Goal: Information Seeking & Learning: Understand process/instructions

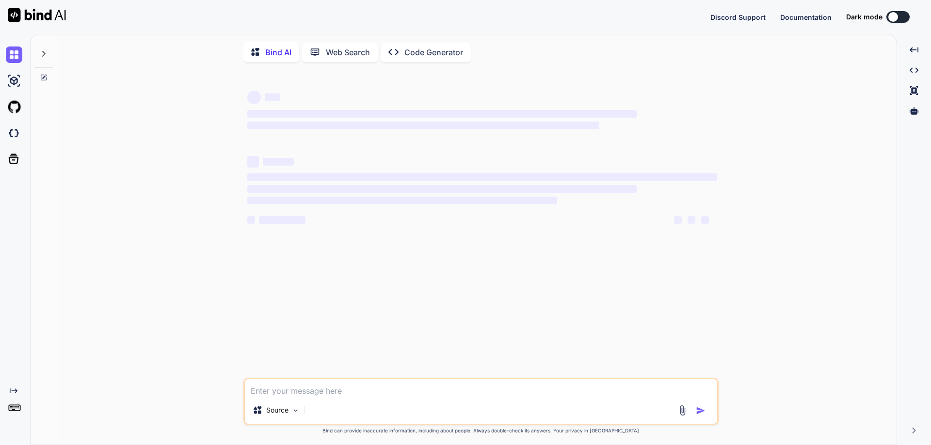
click at [308, 389] on textarea at bounding box center [481, 388] width 472 height 17
type textarea "x"
type textarea "C"
type textarea "x"
type textarea "Cr"
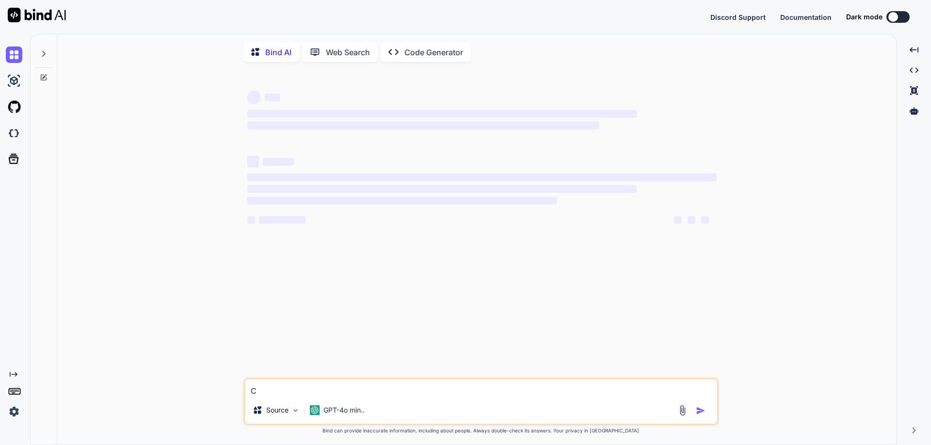
type textarea "x"
type textarea "Cre"
type textarea "x"
type textarea "Crea"
type textarea "x"
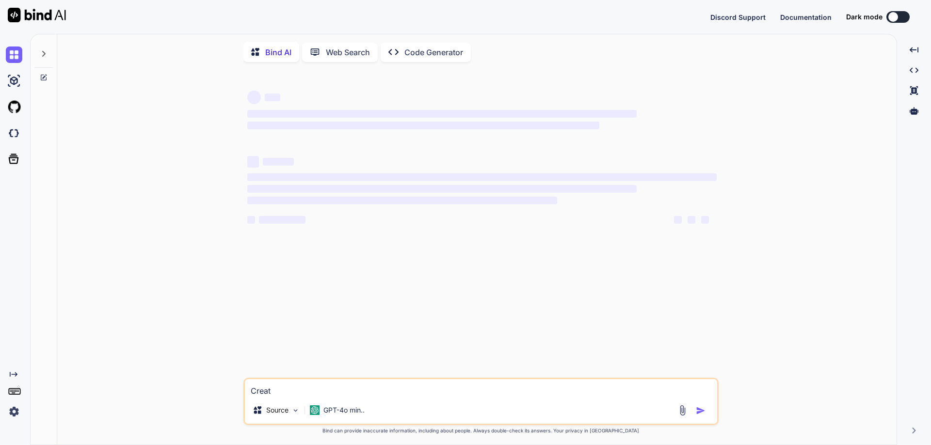
type textarea "Creatr"
type textarea "x"
type textarea "Creatre"
type textarea "x"
type textarea "Creatre"
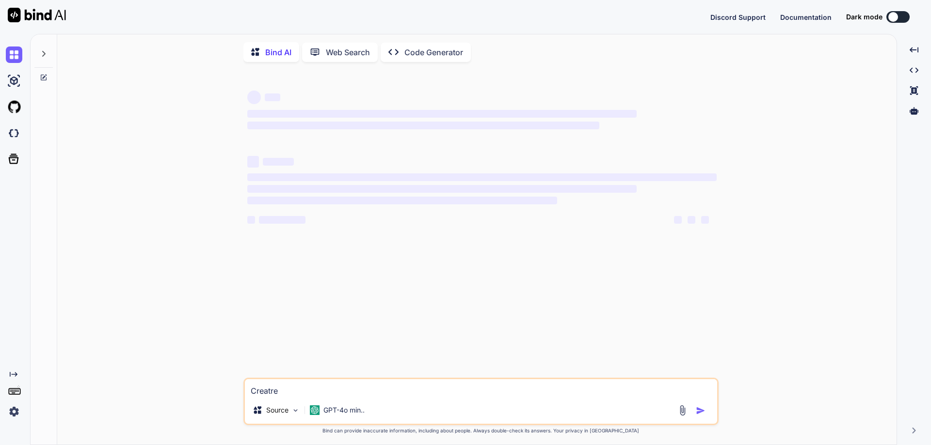
type textarea "x"
type textarea "Creatre ="
type textarea "x"
type textarea "Creatre"
type textarea "x"
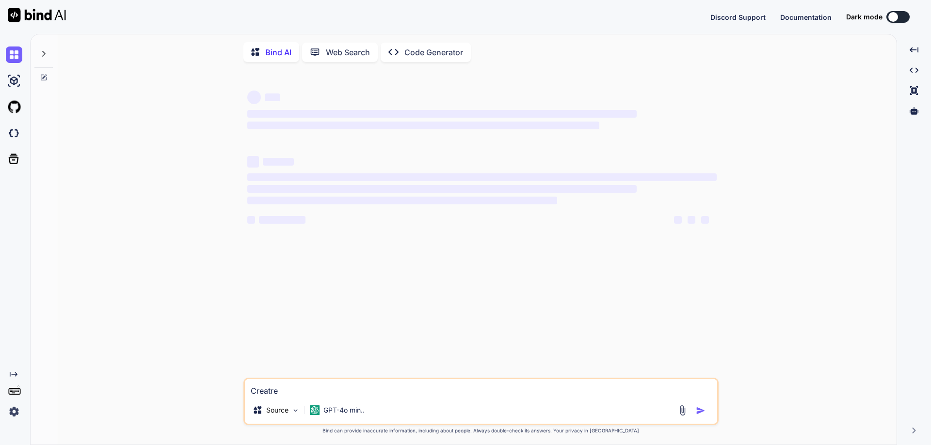
type textarea "Creatre"
type textarea "x"
type textarea "Creatr"
type textarea "x"
type textarea "Creatr"
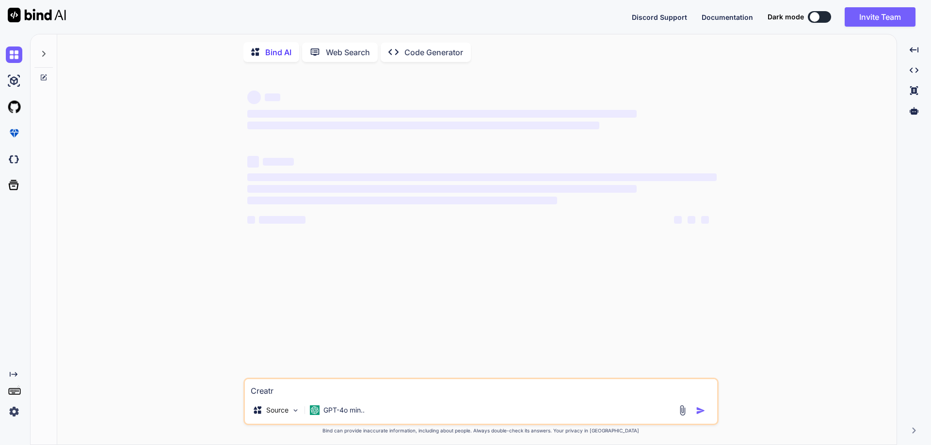
type textarea "x"
type textarea "Creatr"
type textarea "x"
type textarea "Creat"
type textarea "x"
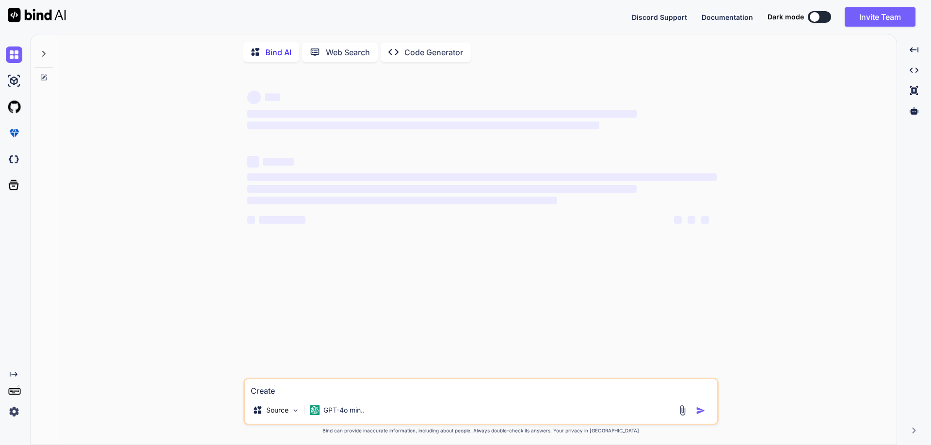
type textarea "Create"
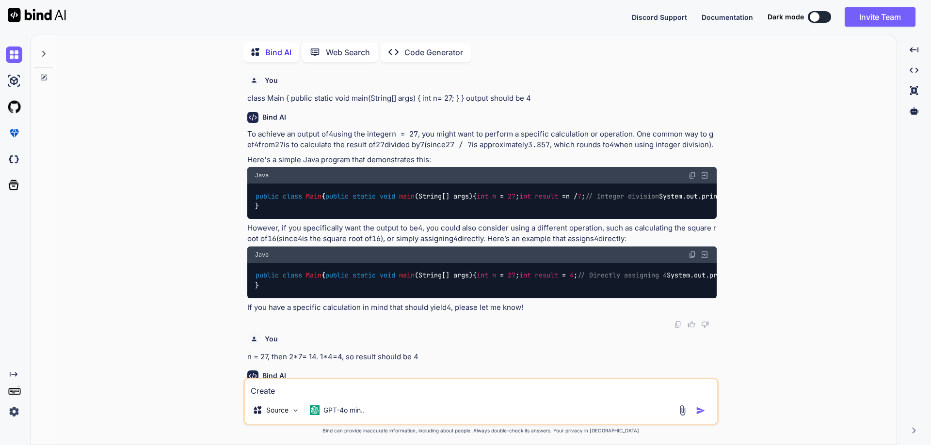
type textarea "x"
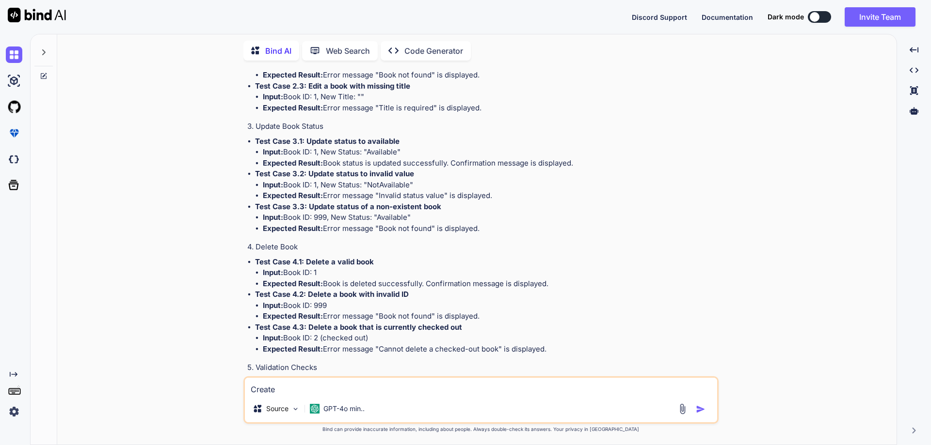
scroll to position [1848, 0]
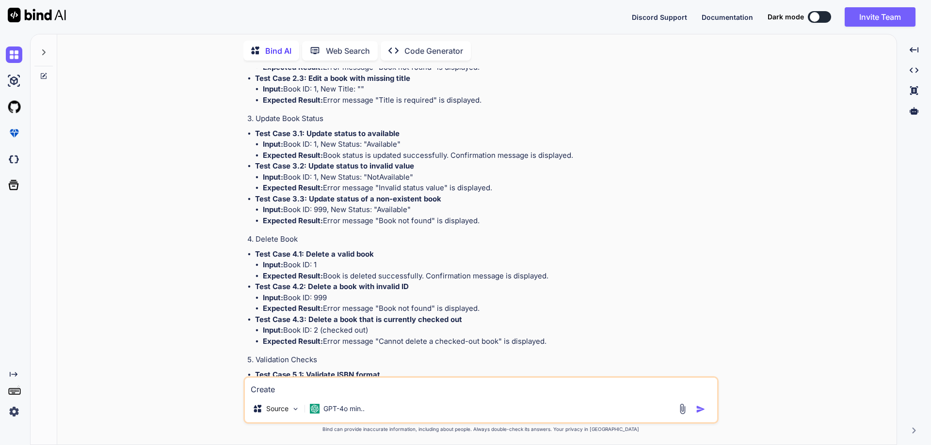
type textarea "Create t"
type textarea "x"
type textarea "Create te"
type textarea "x"
type textarea "Create tes"
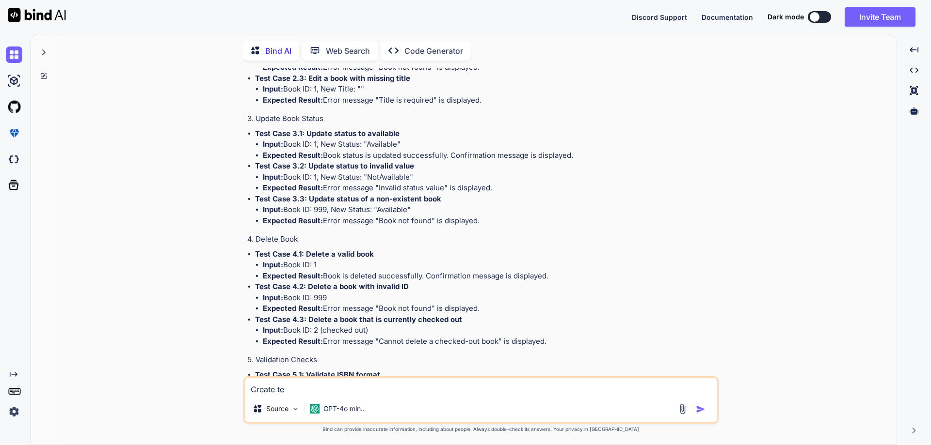
type textarea "x"
type textarea "Create test"
type textarea "x"
type textarea "Create test"
type textarea "x"
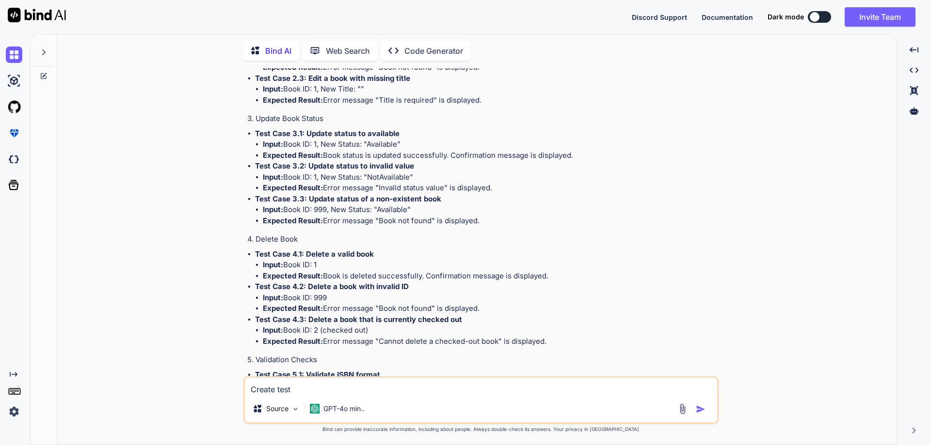
type textarea "Create test c"
type textarea "x"
type textarea "Create test ca"
type textarea "x"
type textarea "Create test cas"
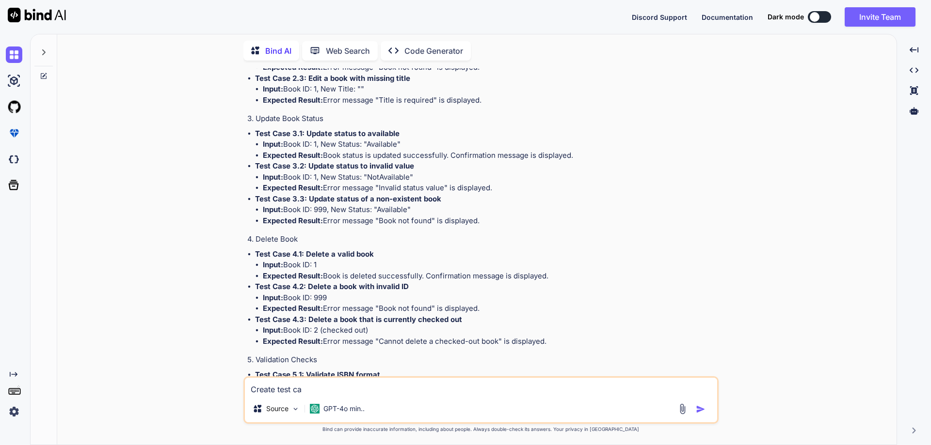
type textarea "x"
type textarea "Create test case"
type textarea "x"
type textarea "Create test cases"
type textarea "x"
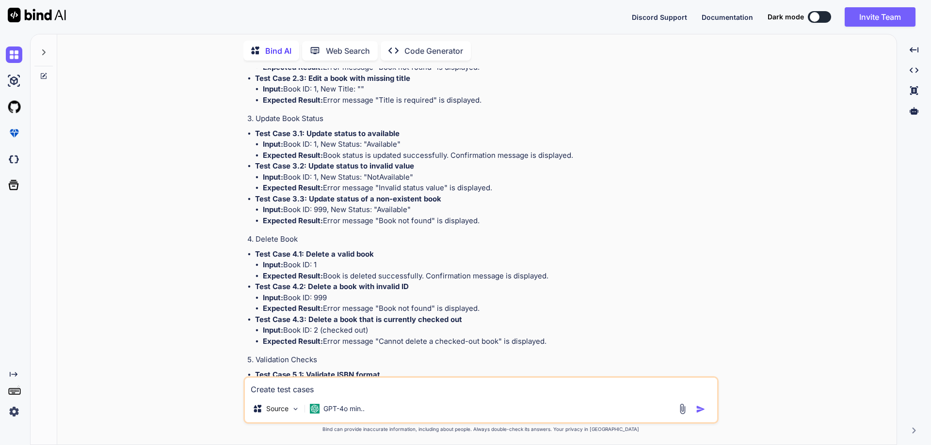
type textarea "Create test cases"
type textarea "x"
type textarea "Create test cases f"
type textarea "x"
type textarea "Create test cases fo"
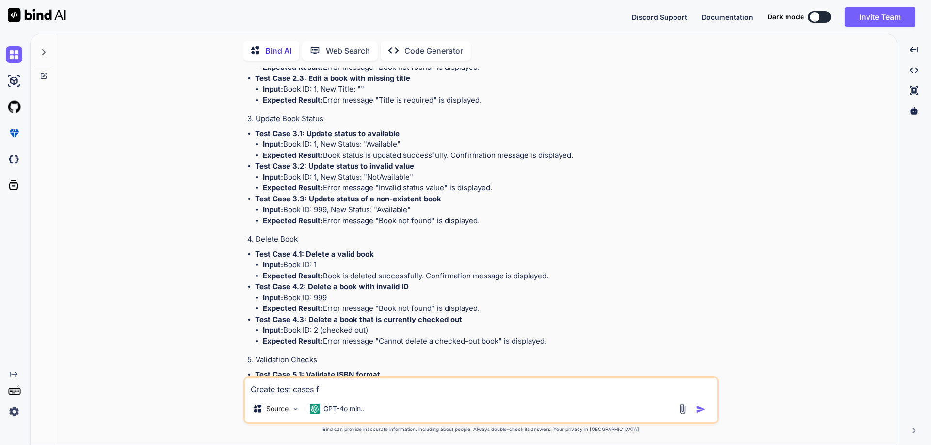
type textarea "x"
type textarea "Create test cases for"
type textarea "x"
type textarea "Create test cases for"
type textarea "x"
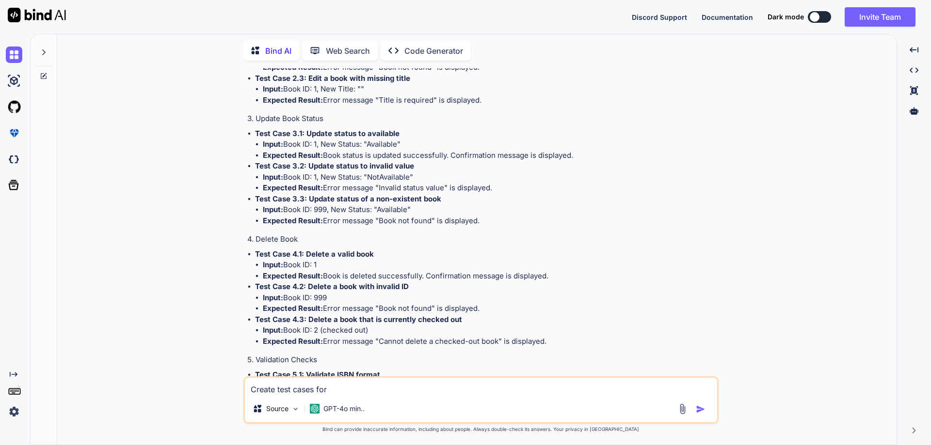
type textarea "Create test cases for ""
type textarea "x"
type textarea "Create test cases for """
type textarea "x"
type textarea "Create test cases for "• Initialize the ColoradoSORRecordParser or ArkansasSORR…"
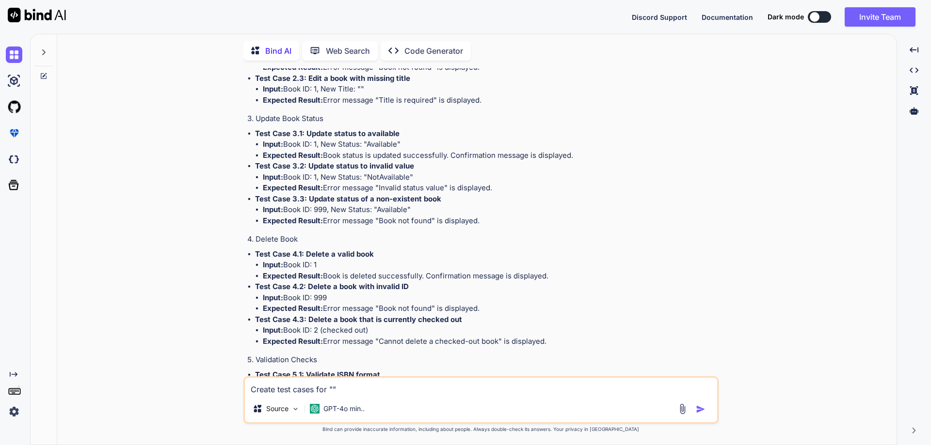
type textarea "x"
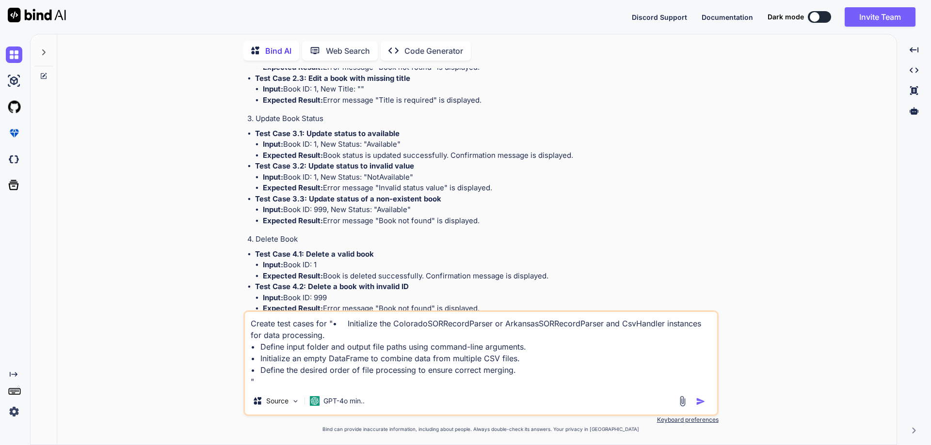
click at [345, 325] on textarea "Create test cases for "• Initialize the ColoradoSORRecordParser or ArkansasSORR…" at bounding box center [481, 350] width 472 height 76
type textarea "Create test cases for "•Initialize the ColoradoSORRecordParser or ArkansasSORRe…"
type textarea "x"
type textarea "Create test cases for "Initialize the ColoradoSORRecordParser or ArkansasSORRec…"
click at [259, 347] on textarea "Create test cases for "Initialize the ColoradoSORRecordParser or ArkansasSORRec…" at bounding box center [481, 350] width 472 height 76
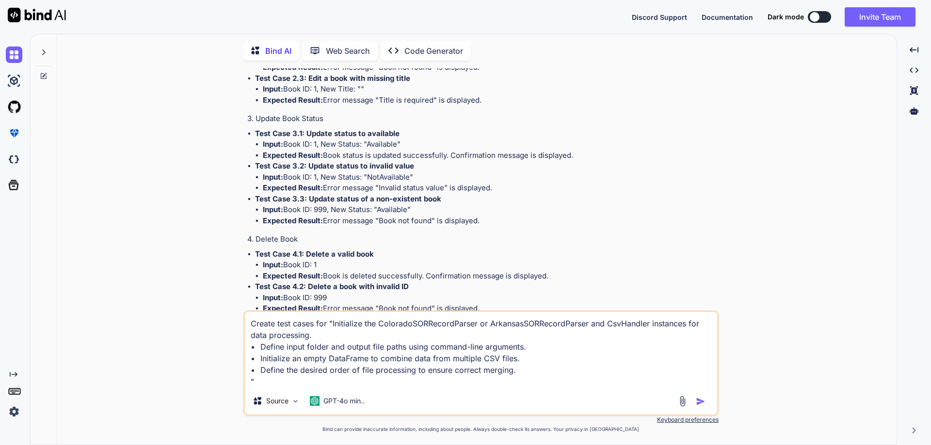
click at [330, 324] on textarea "Create test cases for "Initialize the ColoradoSORRecordParser or ArkansasSORRec…" at bounding box center [481, 350] width 472 height 76
type textarea "x"
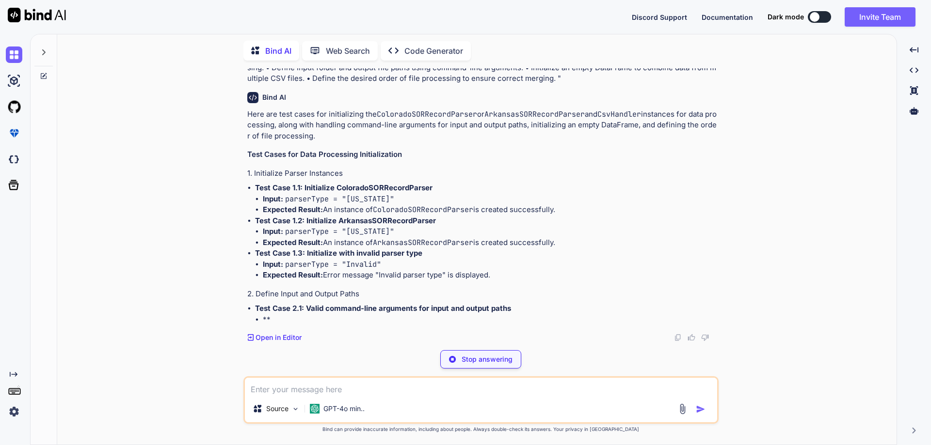
scroll to position [2697, 0]
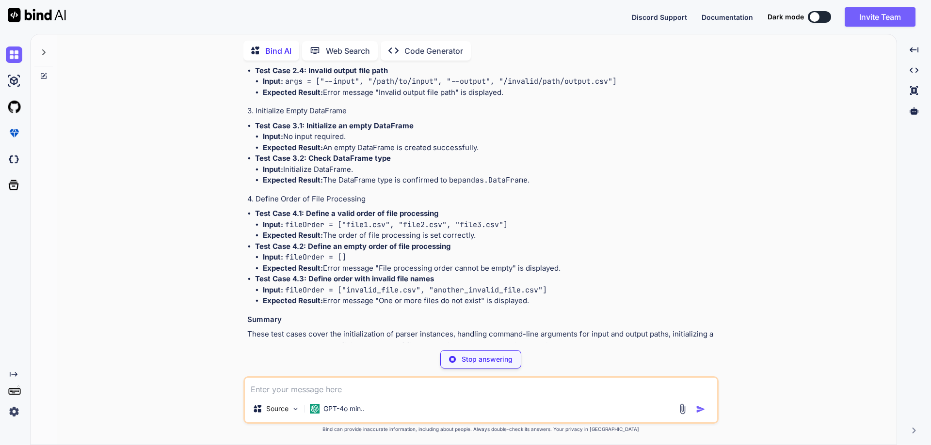
type textarea "x"
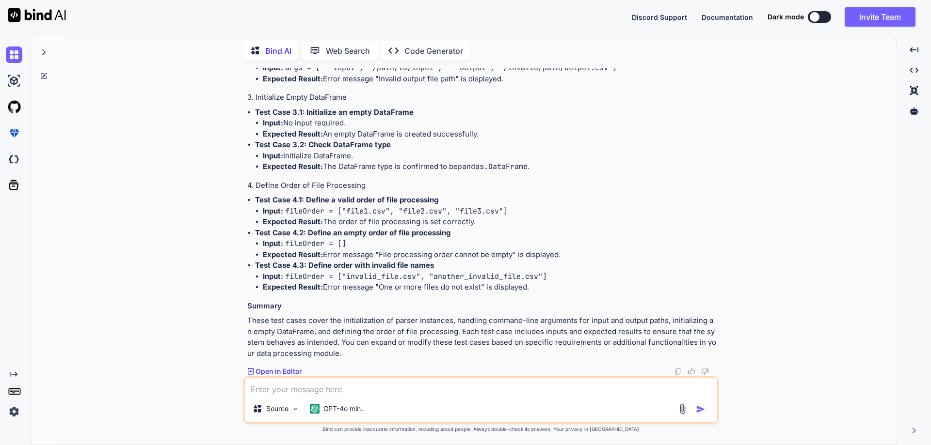
scroll to position [3058, 0]
drag, startPoint x: 286, startPoint y: 212, endPoint x: 525, endPoint y: 212, distance: 239.0
click at [525, 212] on li "Input: fileOrder = ["file1.csv", "file2.csv", "file3.csv"]" at bounding box center [490, 211] width 454 height 11
click at [588, 250] on li "Expected Result: Error message "File processing order cannot be empty" is displ…" at bounding box center [490, 255] width 454 height 11
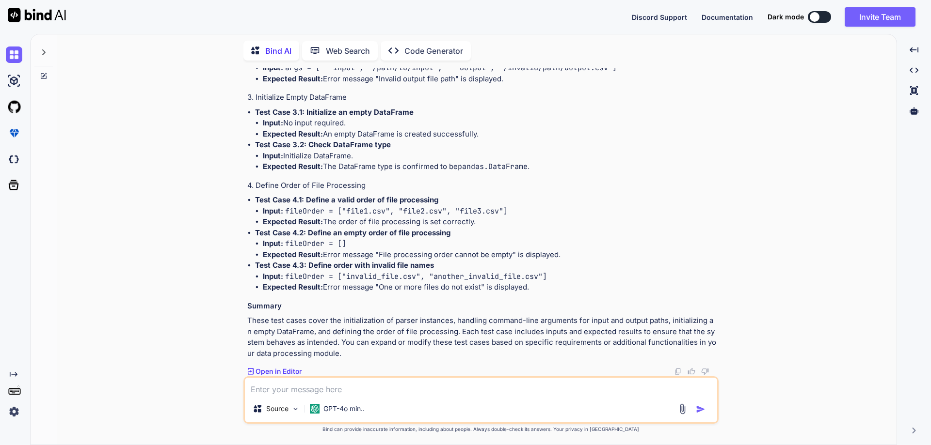
click at [315, 388] on textarea at bounding box center [481, 386] width 472 height 17
paste textarea "• Initialize the ColoradoSORRecordParser or ArkansasSORRecordParser and CsvHand…"
type textarea "• Initialize the ColoradoSORRecordParser or ArkansasSORRecordParser and CsvHand…"
type textarea "x"
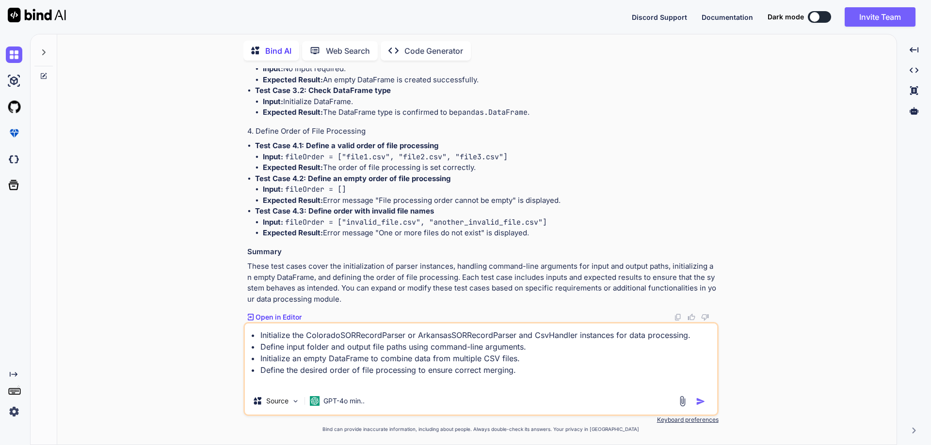
click at [260, 335] on textarea "• Initialize the ColoradoSORRecordParser or ArkansasSORRecordParser and CsvHand…" at bounding box center [481, 356] width 472 height 64
click at [258, 338] on textarea "• Initialize the ColoradoSORRecordParser or ArkansasSORRecordParser and CsvHand…" at bounding box center [481, 356] width 472 height 64
type textarea "• Initialize the ColoradoSORRecordParser or ArkansasSORRecordParser and CsvHand…"
type textarea "x"
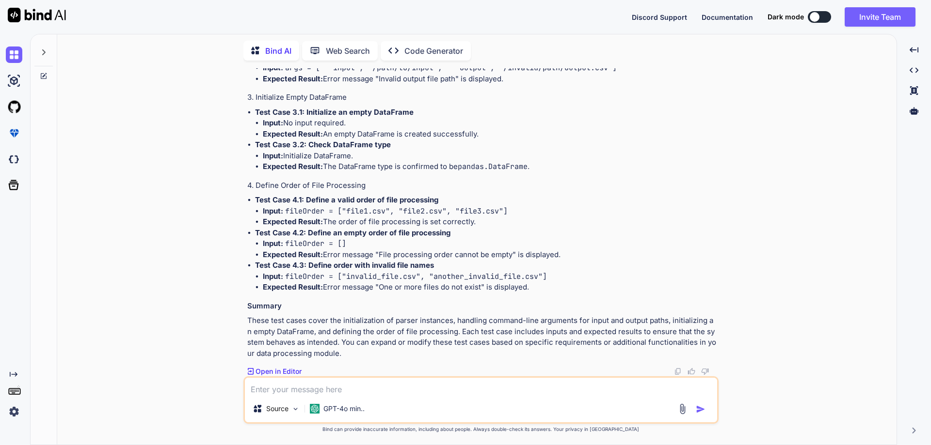
type textarea "C"
type textarea "x"
type textarea "Cr"
type textarea "x"
type textarea "Cre"
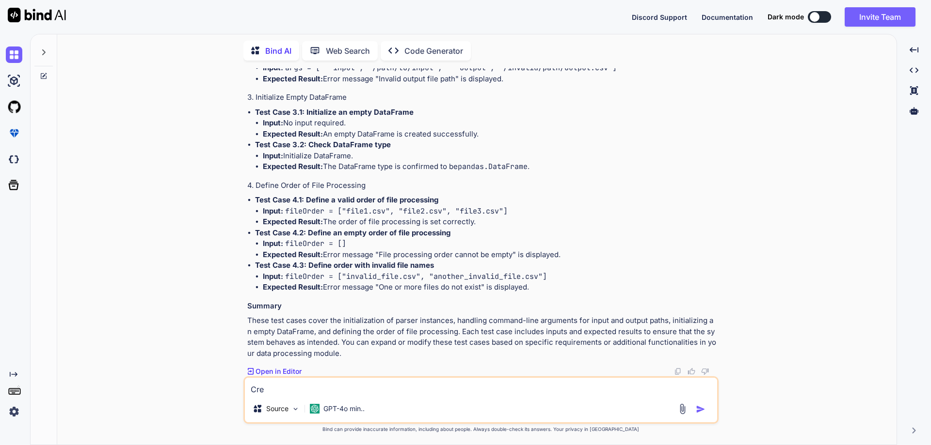
type textarea "x"
type textarea "Crea"
type textarea "x"
type textarea "Creat"
type textarea "x"
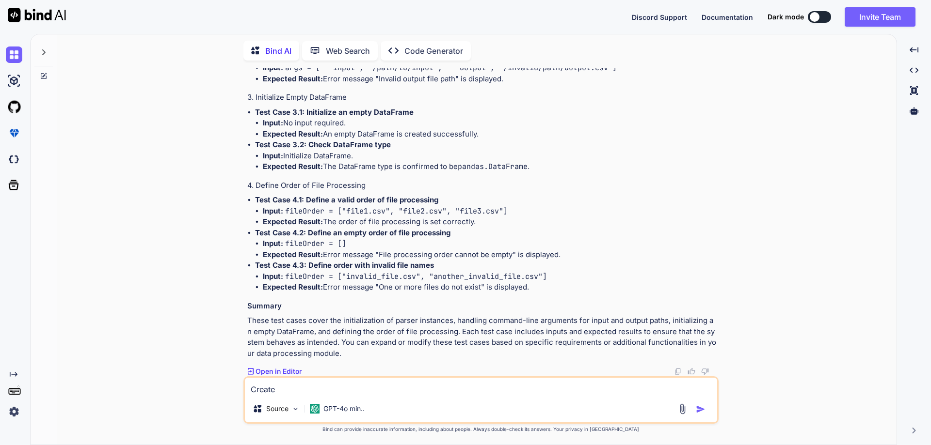
type textarea "Create4"
type textarea "x"
type textarea "Create4"
type textarea "x"
type textarea "Create4"
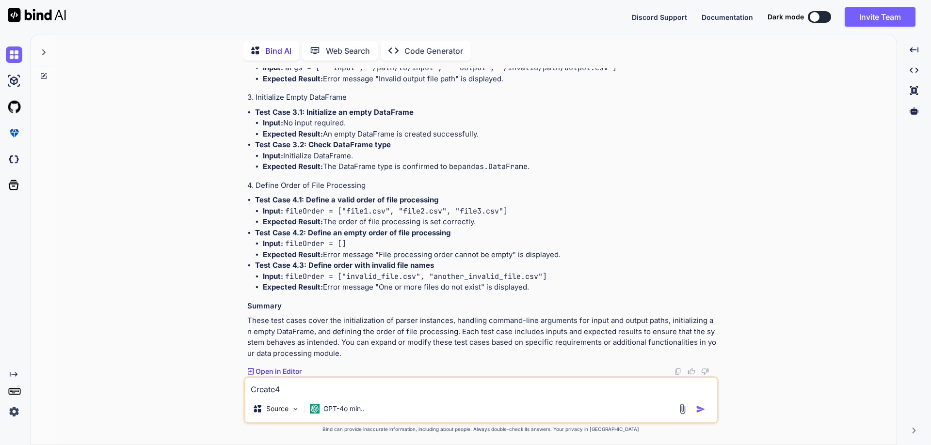
type textarea "x"
type textarea "Create"
type textarea "x"
type textarea "Create"
type textarea "x"
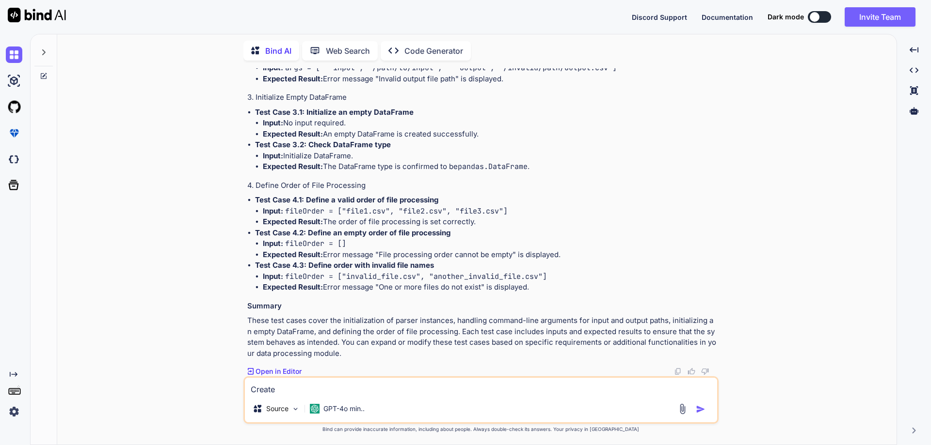
type textarea "Create t"
type textarea "x"
type textarea "Create te"
type textarea "x"
type textarea "Create tes"
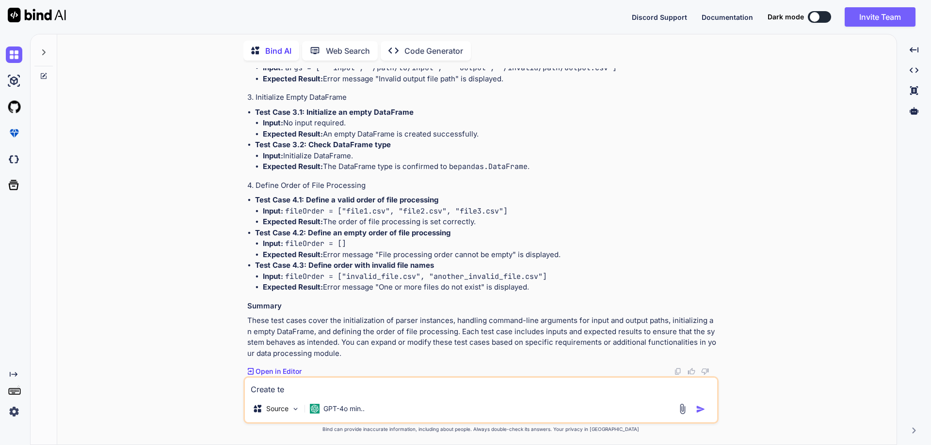
type textarea "x"
type textarea "Create test"
type textarea "x"
type textarea "Create test"
type textarea "x"
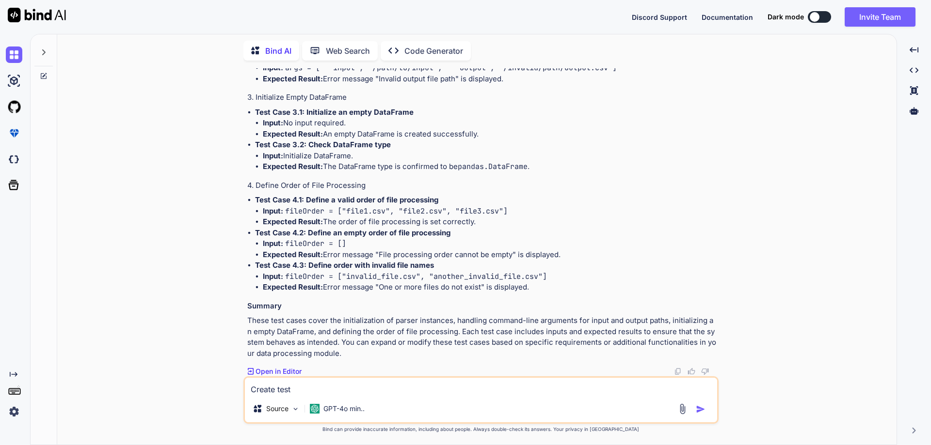
type textarea "Create test c"
type textarea "x"
type textarea "Create test ca"
type textarea "x"
type textarea "Create test cas"
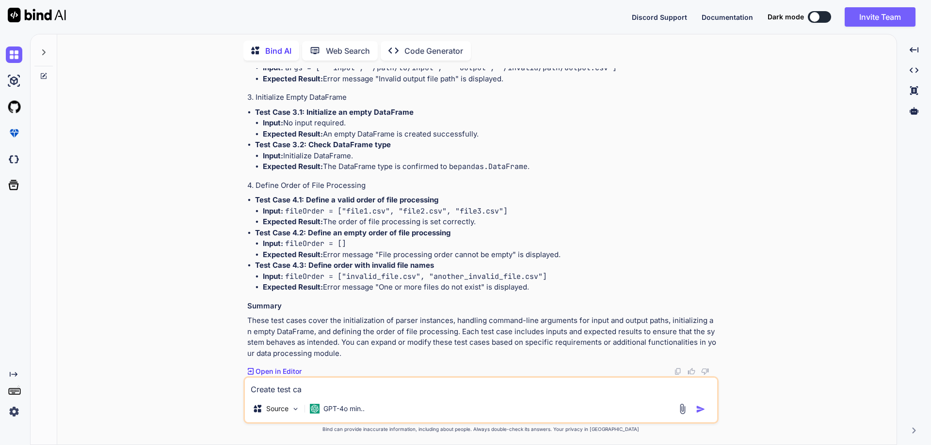
type textarea "x"
type textarea "Create test case"
type textarea "x"
type textarea "Create test case"
type textarea "x"
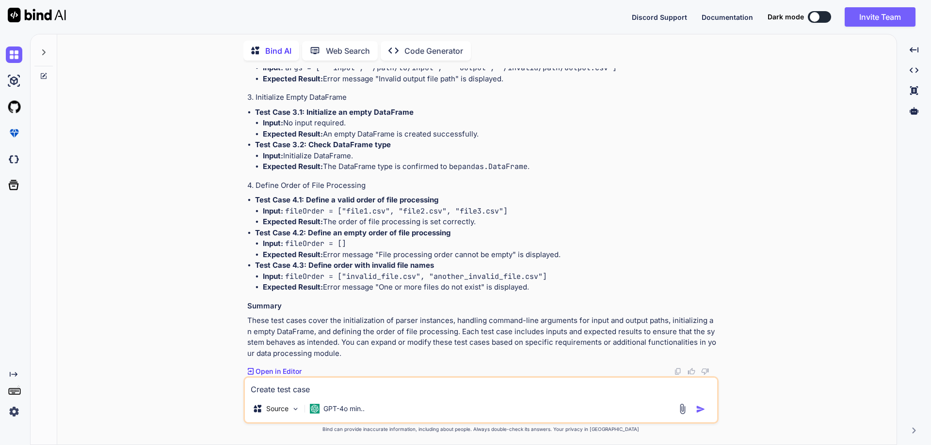
type textarea "Create test case"
type textarea "x"
type textarea "Create test cases"
type textarea "x"
type textarea "Create test cases"
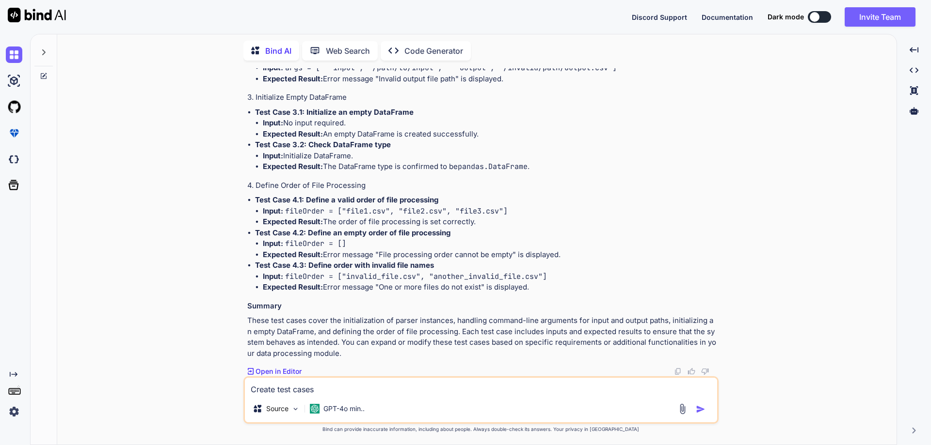
type textarea "x"
type textarea "Create test cases f"
type textarea "x"
type textarea "Create test cases fo"
type textarea "x"
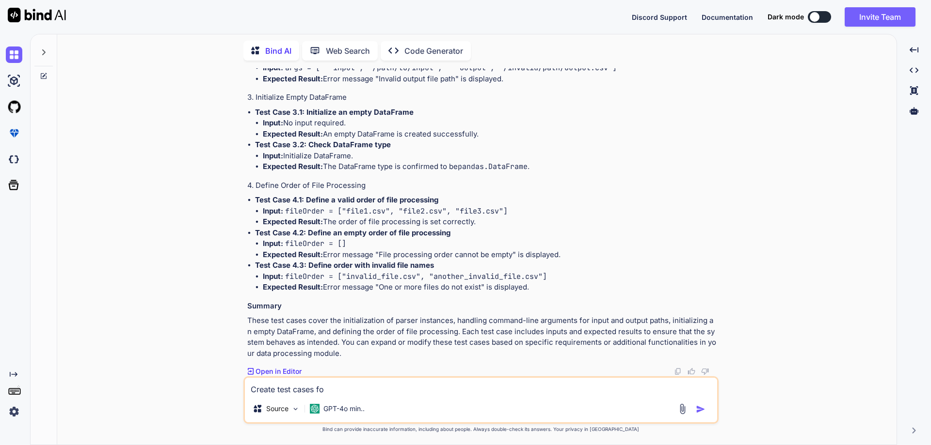
type textarea "Create test cases for"
type textarea "x"
type textarea "Create test cases for"
type textarea "x"
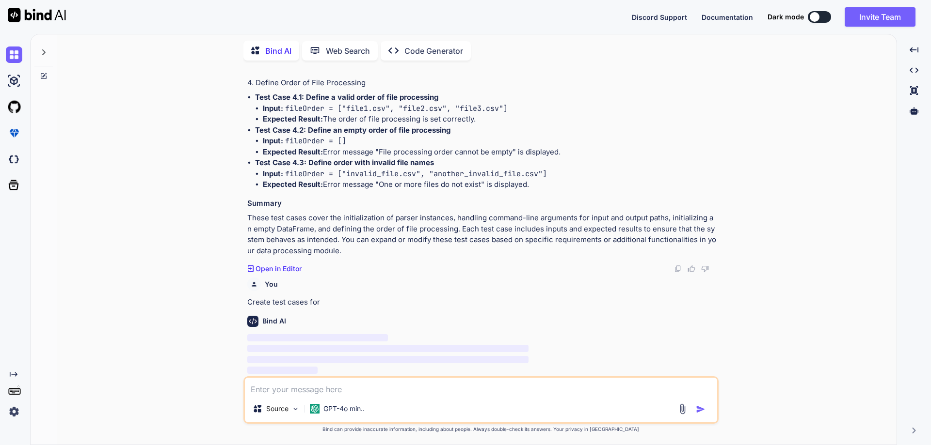
scroll to position [3160, 0]
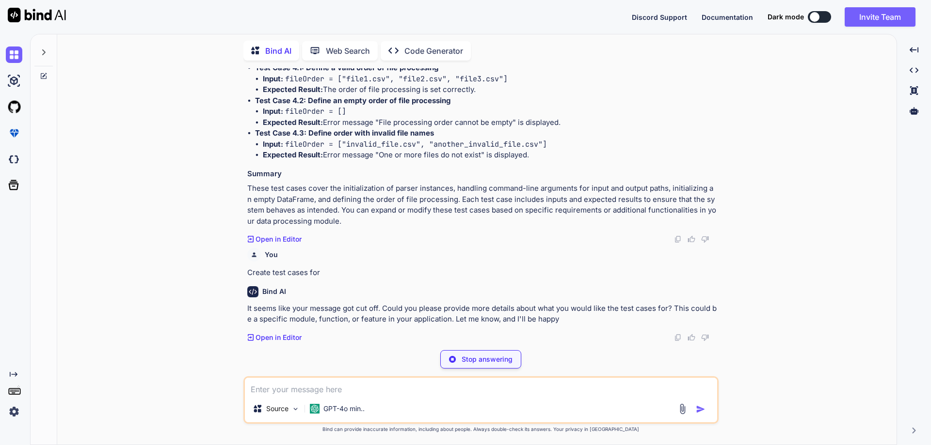
type textarea "x"
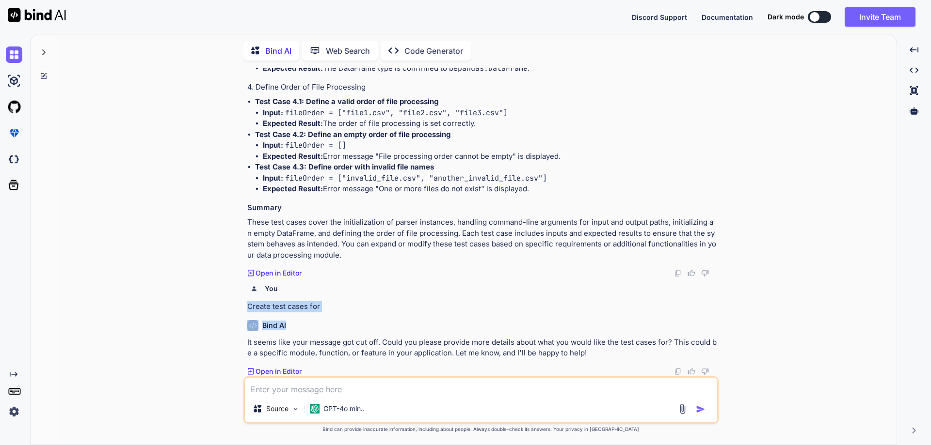
drag, startPoint x: 245, startPoint y: 308, endPoint x: 349, endPoint y: 313, distance: 104.3
click at [349, 313] on div "You class Main { public static void main(String[] args) { int n= 27; } } output…" at bounding box center [481, 222] width 473 height 308
click at [349, 313] on div "Bind AI It seems like your message got cut off. Could you please provide more d…" at bounding box center [481, 345] width 469 height 64
drag, startPoint x: 268, startPoint y: 308, endPoint x: 194, endPoint y: 308, distance: 73.7
click at [194, 308] on div "You class Main { public static void main(String[] args) { int n= 27; } } output…" at bounding box center [480, 256] width 831 height 377
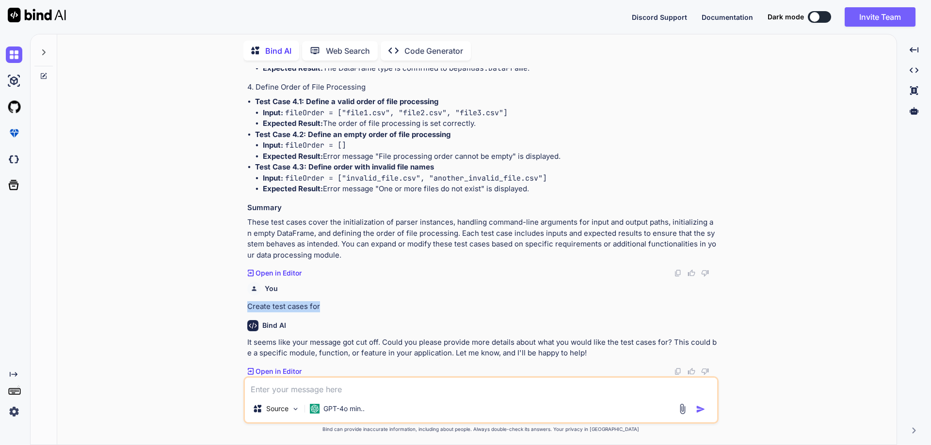
copy p "Create test cases for"
click at [293, 389] on textarea at bounding box center [481, 386] width 472 height 17
paste textarea "Create test cases for"
type textarea "Create test cases for"
type textarea "x"
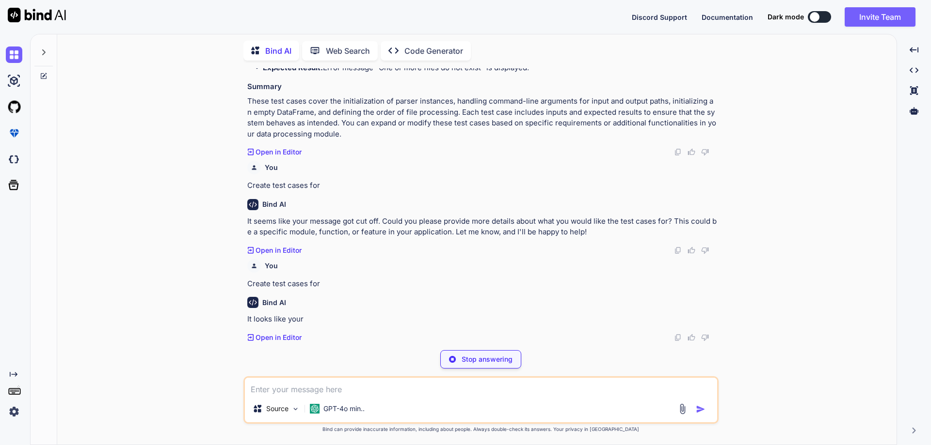
scroll to position [3258, 0]
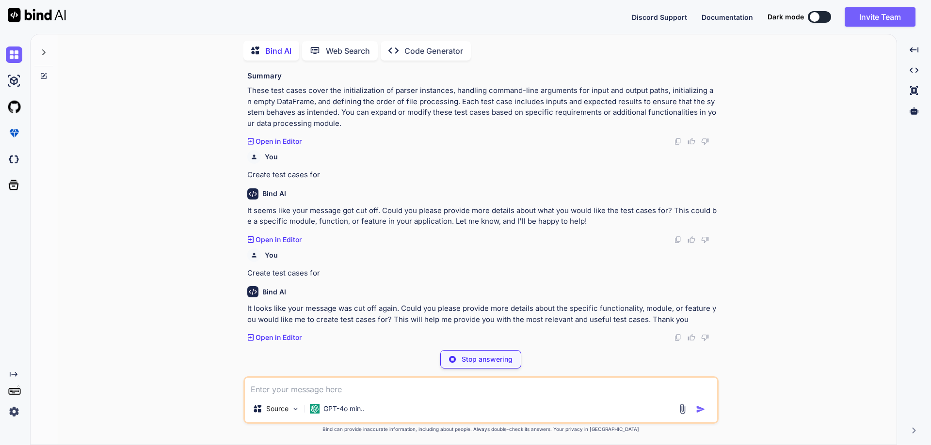
type textarea "x"
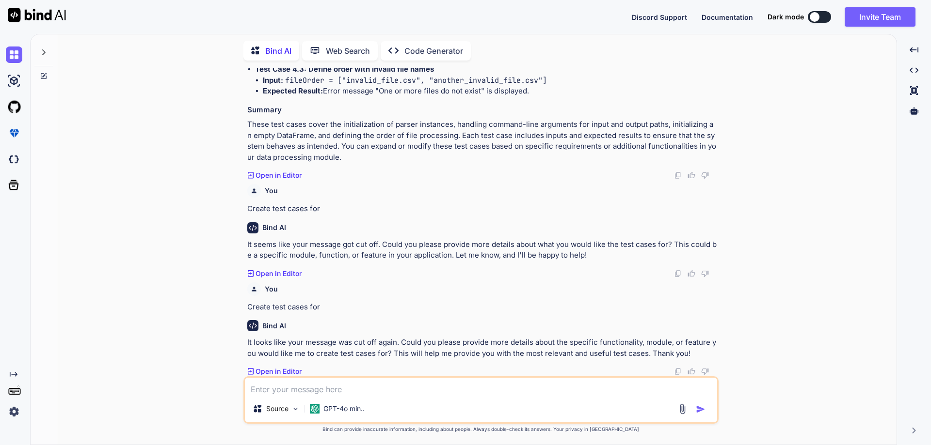
type textarea "C"
type textarea "x"
type textarea "Cr"
type textarea "x"
type textarea "Cre"
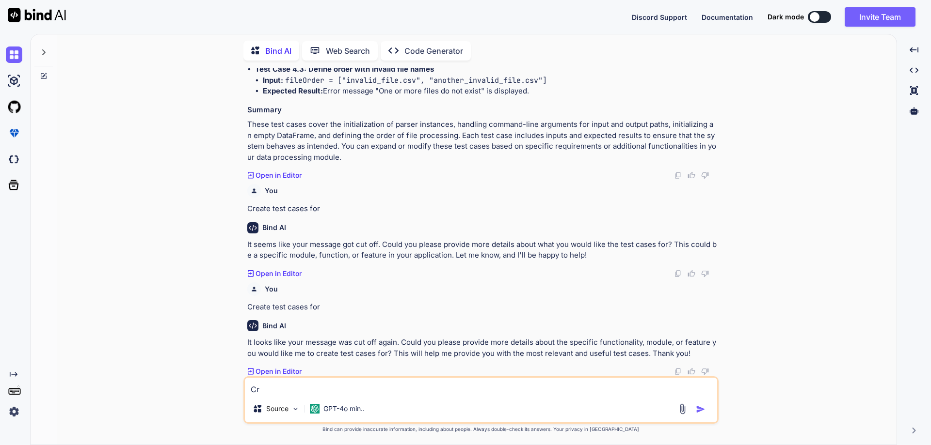
type textarea "x"
type textarea "Crea"
type textarea "x"
type textarea "Creat"
type textarea "x"
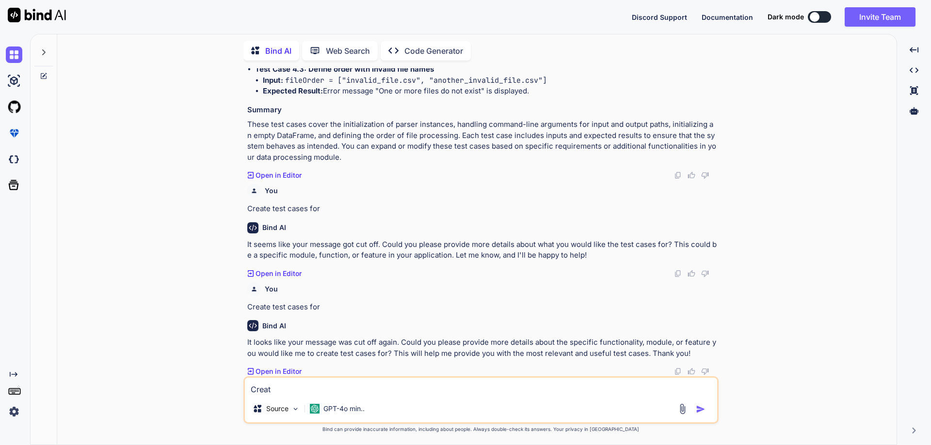
type textarea "Create"
type textarea "x"
type textarea "Create"
type textarea "x"
type textarea "Create t"
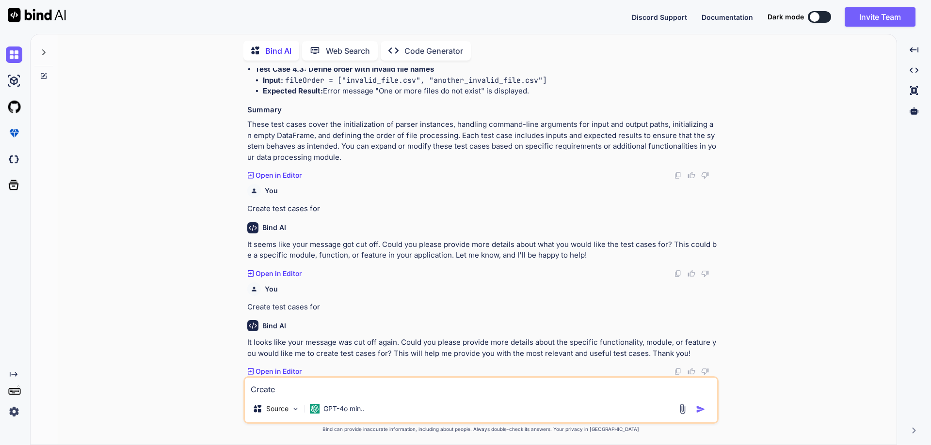
type textarea "x"
type textarea "Create te"
type textarea "x"
type textarea "Create tes"
type textarea "x"
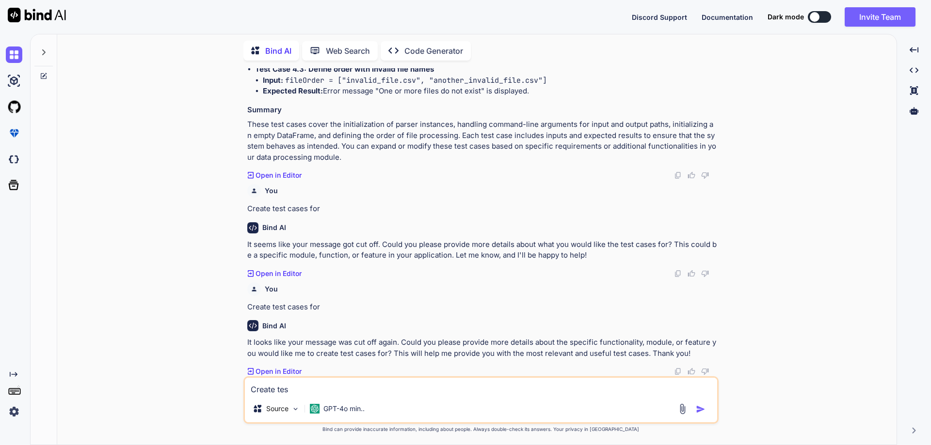
type textarea "Create test"
type textarea "x"
type textarea "Create test"
type textarea "x"
type textarea "Create test c"
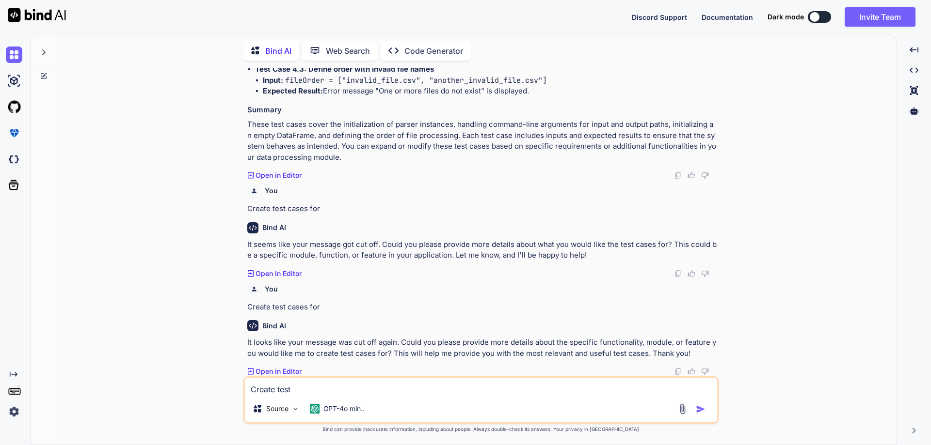
type textarea "x"
type textarea "Create test ca"
type textarea "x"
type textarea "Create test cas"
type textarea "x"
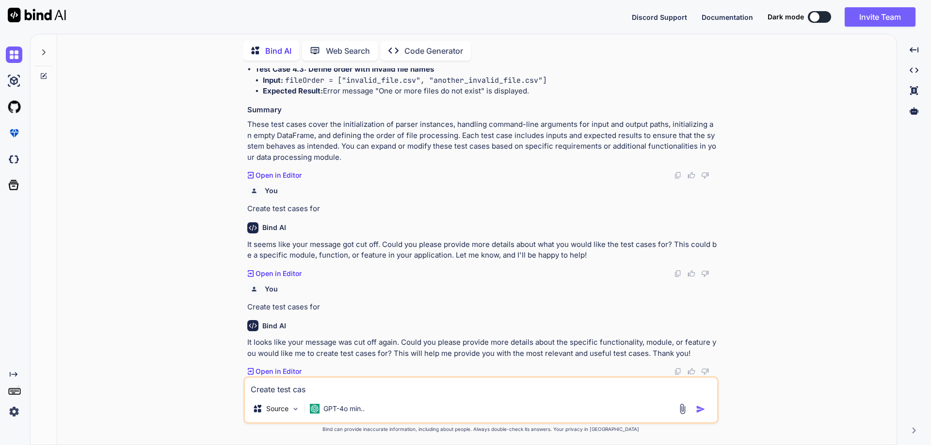
type textarea "Create test case"
type textarea "x"
type textarea "Create test cases"
type textarea "x"
type textarea "Create test cases"
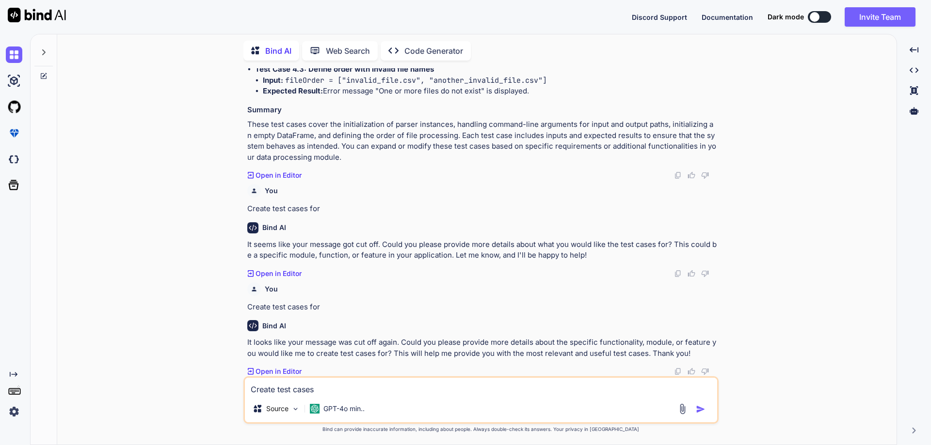
type textarea "x"
type textarea "Create test cases f"
type textarea "x"
type textarea "Create test cases fo"
type textarea "x"
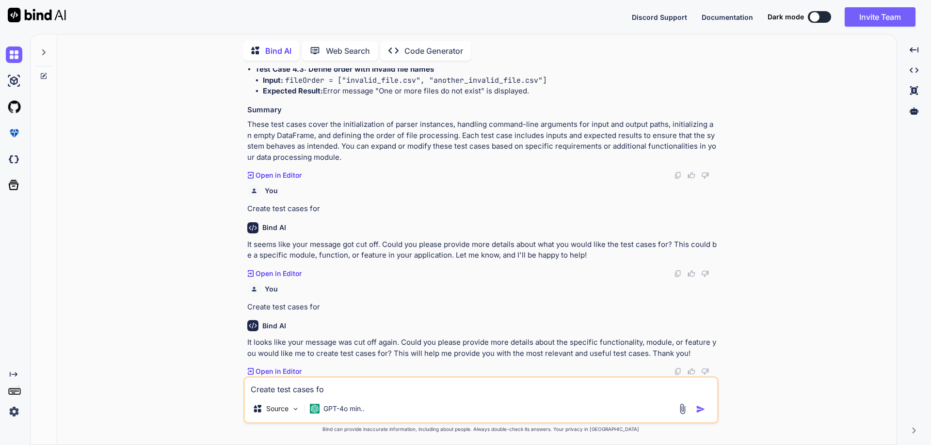
type textarea "Create test cases for"
type textarea "x"
type textarea "Create test cases for"
type textarea "x"
type textarea "Create test cases for ""
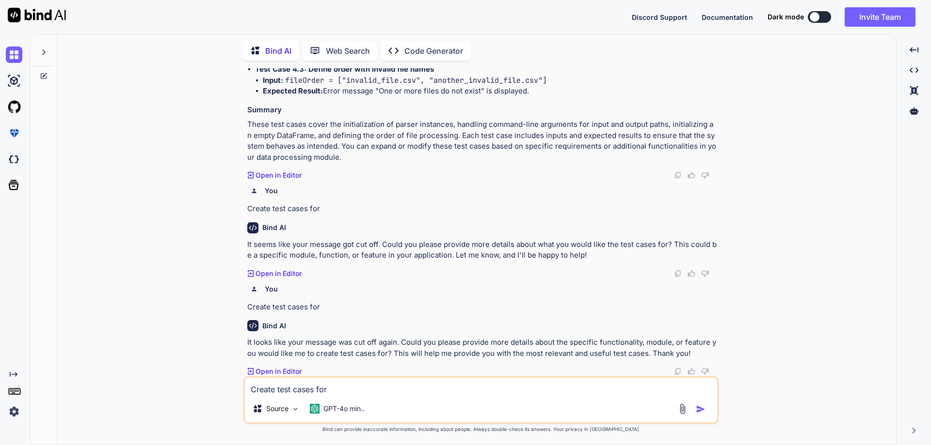
type textarea "x"
type textarea "Create test cases for """
type textarea "x"
paste textarea "• Import necessary modules for file handling, regex operations, data parsing, a…"
type textarea "Create test cases for "• Import necessary modules for file handling, regex oper…"
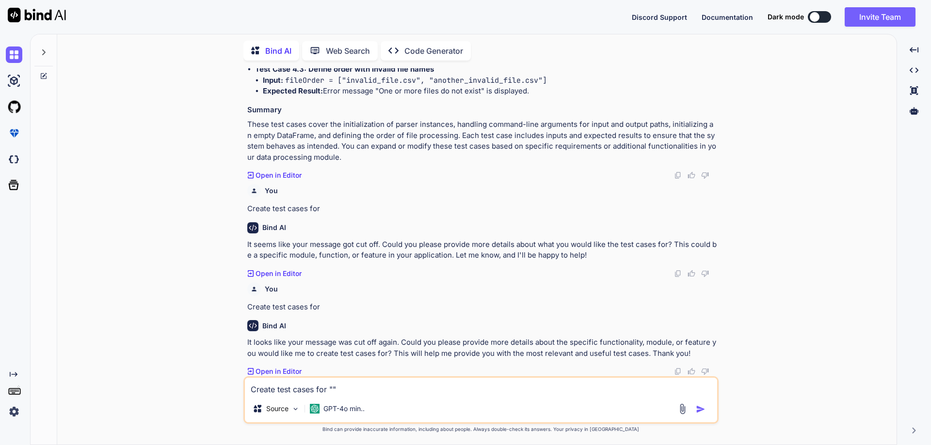
type textarea "x"
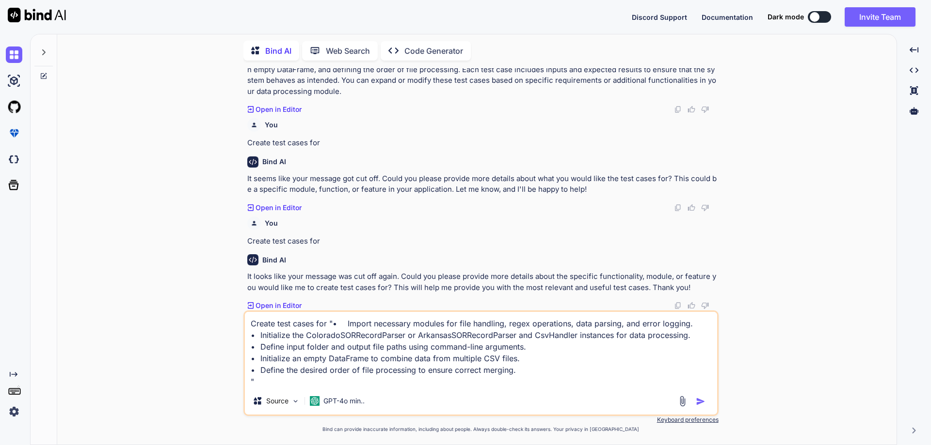
scroll to position [3258, 0]
click at [346, 323] on textarea "Create test cases for "• Import necessary modules for file handling, regex oper…" at bounding box center [481, 350] width 472 height 76
type textarea "Create test cases for "•Import necessary modules for file handling, regex opera…"
type textarea "x"
type textarea "Create test cases for "Import necessary modules for file handling, regex operat…"
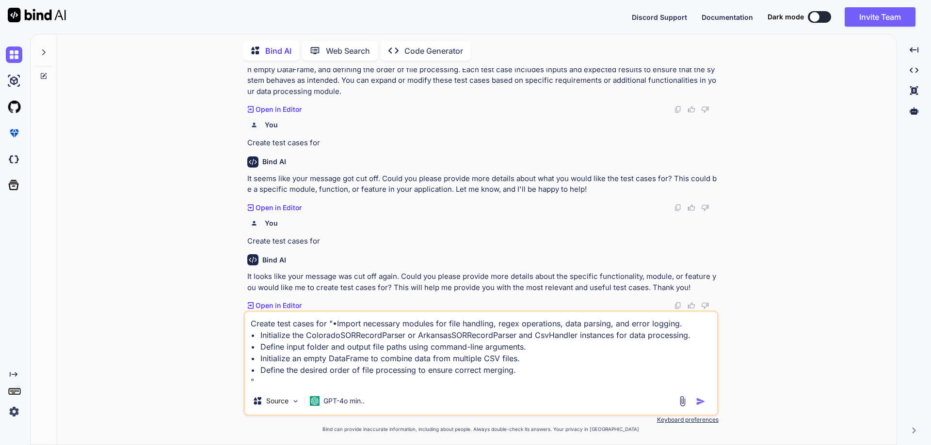
type textarea "x"
click at [328, 326] on textarea "Create test cases for "Import necessary modules for file handling, regex operat…" at bounding box center [481, 350] width 472 height 76
drag, startPoint x: 328, startPoint y: 326, endPoint x: 514, endPoint y: 368, distance: 190.4
click at [514, 368] on textarea "Create test cases for "Import necessary modules for file handling, regex operat…" at bounding box center [481, 350] width 472 height 76
click at [540, 367] on textarea "Create test cases for "Import necessary modules for file handling, regex operat…" at bounding box center [481, 350] width 472 height 76
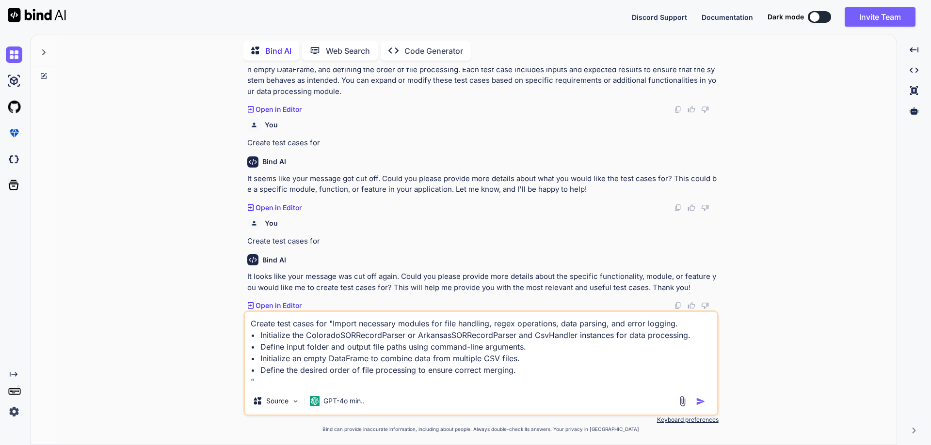
click at [685, 326] on textarea "Create test cases for "Import necessary modules for file handling, regex operat…" at bounding box center [481, 350] width 472 height 76
type textarea "Create test cases for "Import necessary modules for file handling, regex operat…"
type textarea "x"
type textarea "Create test cases for "Import necessary modules for file handling, regex operat…"
type textarea "x"
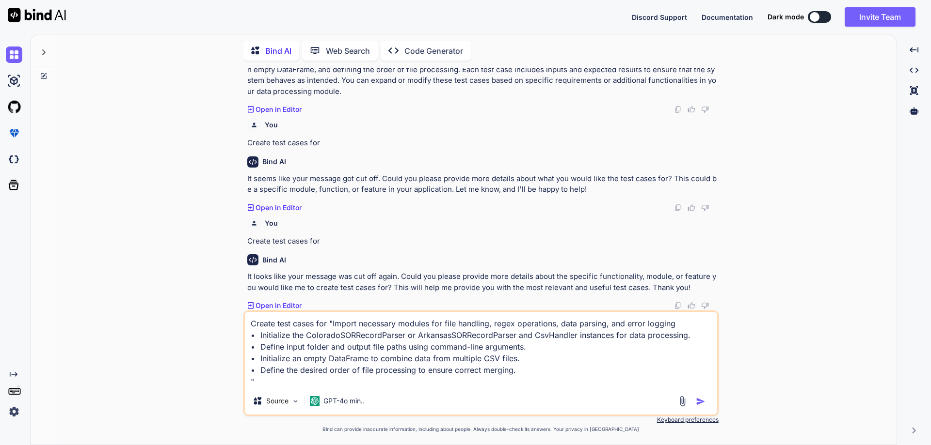
type textarea "Create test cases for "Import necessary modules for file handling, regex operat…"
type textarea "x"
click at [257, 337] on textarea "Create test cases for "Import necessary modules for file handling, regex operat…" at bounding box center [481, 350] width 472 height 76
type textarea "Create test cases for "Import necessary modules for file handling, regex operat…"
type textarea "x"
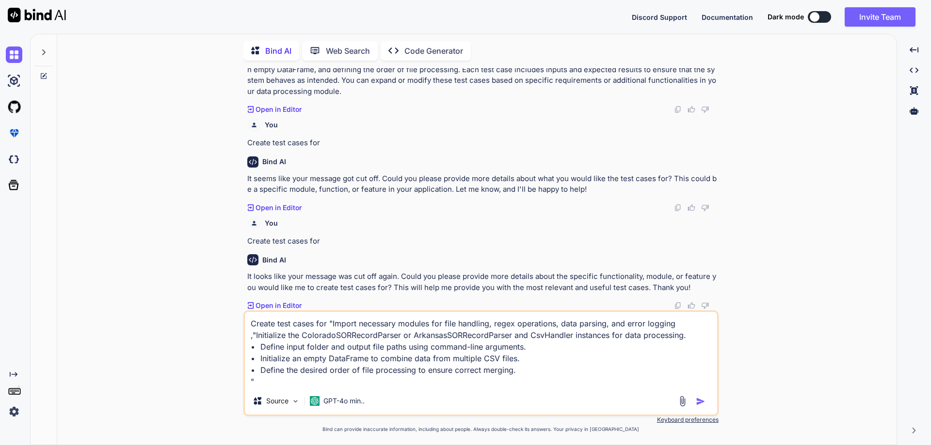
click at [663, 336] on textarea "Create test cases for "Import necessary modules for file handling, regex operat…" at bounding box center [481, 350] width 472 height 76
click at [260, 349] on textarea "Create test cases for "Import necessary modules for file handling, regex operat…" at bounding box center [481, 350] width 472 height 76
click at [481, 349] on textarea "Create test cases for "Import necessary modules for file handling, regex operat…" at bounding box center [481, 350] width 472 height 76
click at [259, 357] on textarea "Create test cases for "Import necessary modules for file handling, regex operat…" at bounding box center [481, 350] width 472 height 76
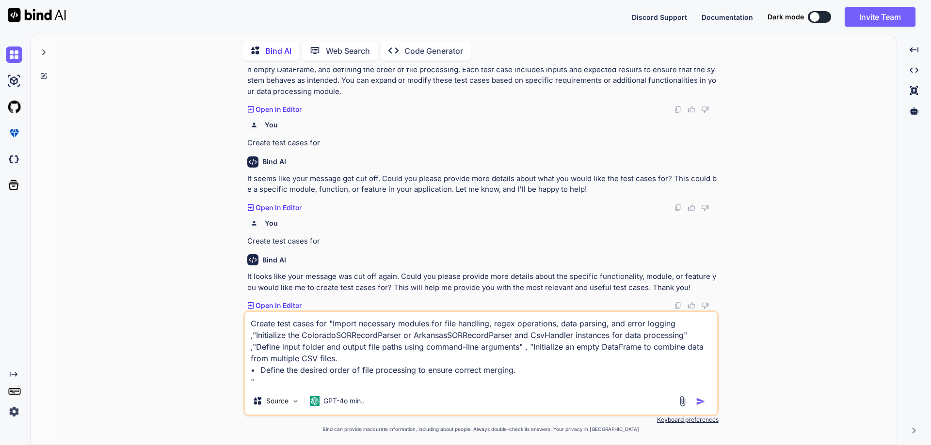
click at [299, 358] on textarea "Create test cases for "Import necessary modules for file handling, regex operat…" at bounding box center [481, 350] width 472 height 76
click at [259, 373] on textarea "Create test cases for "Import necessary modules for file handling, regex operat…" at bounding box center [481, 350] width 472 height 76
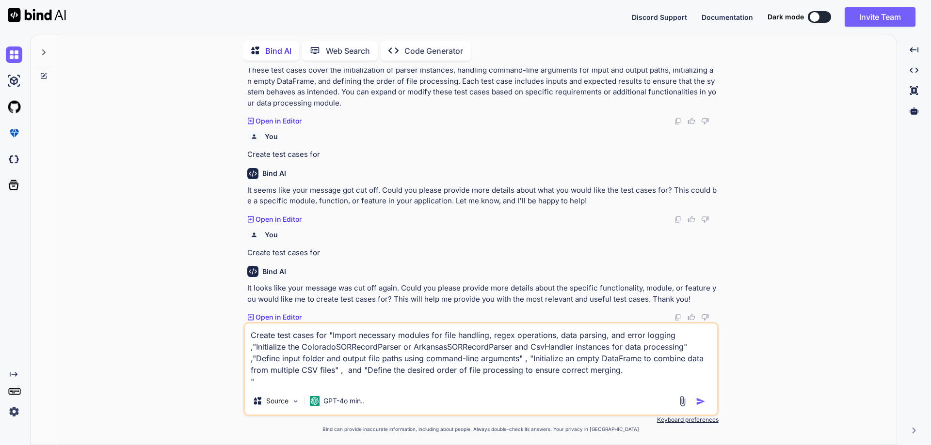
click at [603, 376] on textarea "Create test cases for "Import necessary modules for file handling, regex operat…" at bounding box center [481, 356] width 472 height 64
click at [585, 374] on textarea "Create test cases for "Import necessary modules for file handling, regex operat…" at bounding box center [481, 356] width 472 height 64
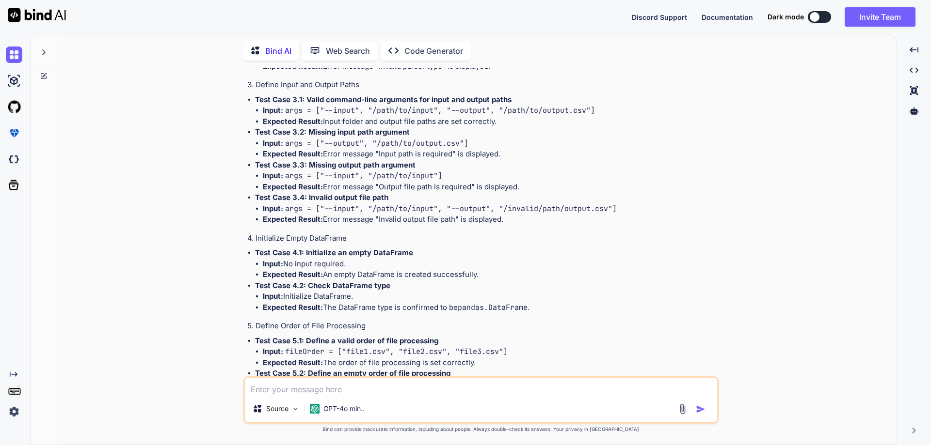
scroll to position [3573, 0]
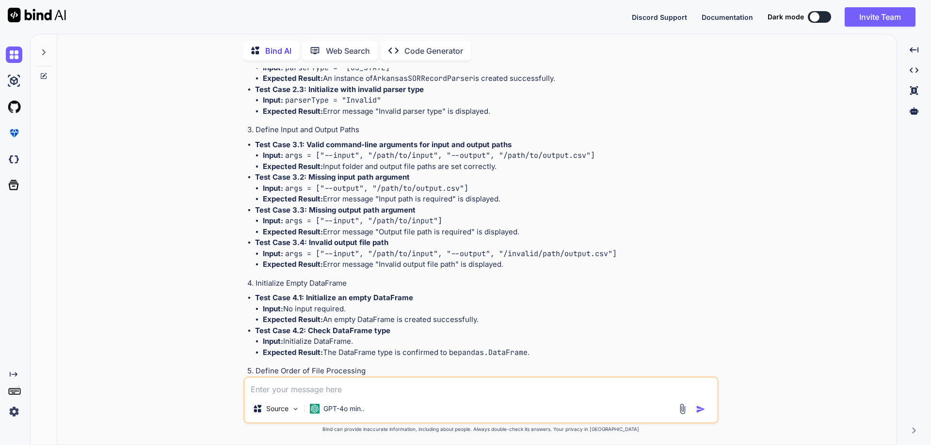
paste textarea "• Import necessary modules for file handling, regex operations, data parsing, a…"
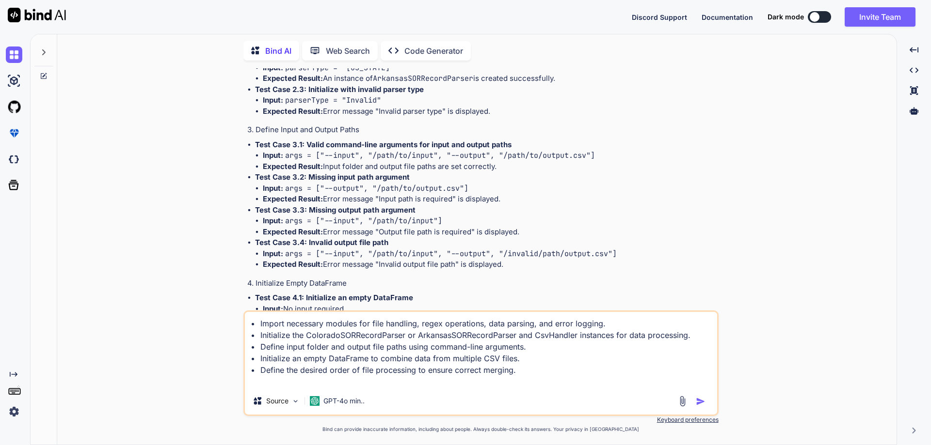
click at [257, 326] on textarea "• Import necessary modules for file handling, regex operations, data parsing, a…" at bounding box center [481, 350] width 472 height 76
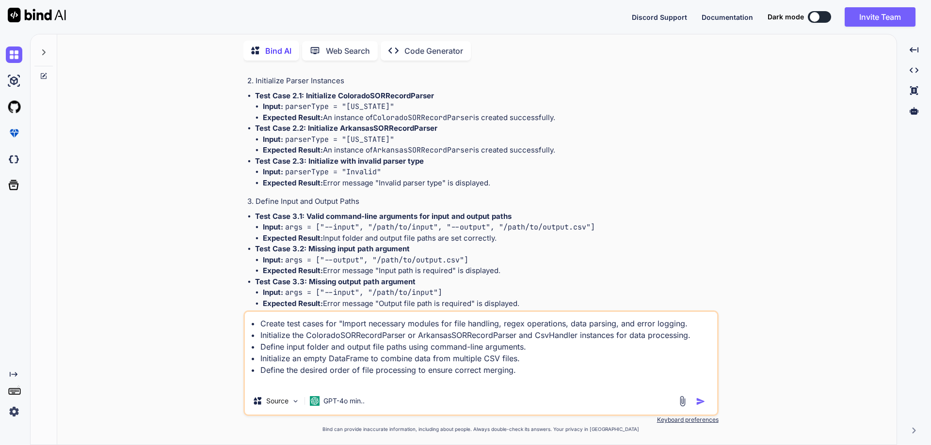
scroll to position [3476, 0]
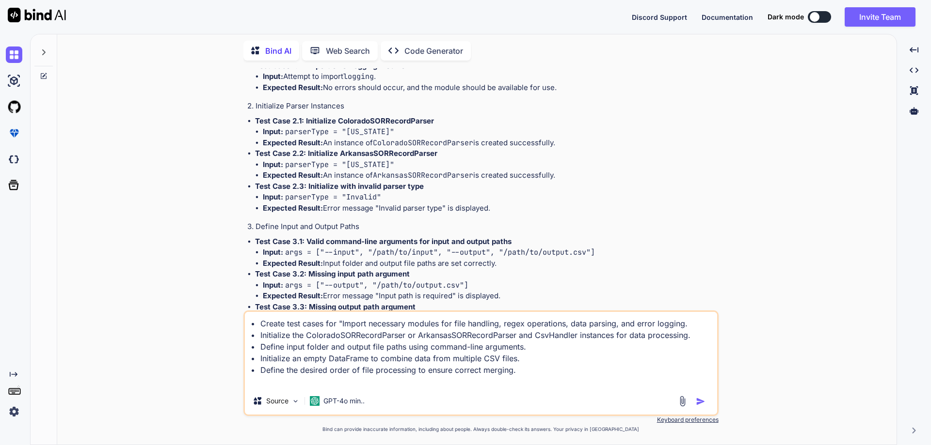
drag, startPoint x: 431, startPoint y: 218, endPoint x: 244, endPoint y: 182, distance: 190.0
click at [244, 182] on div "You class Main { public static void main(String[] args) { int n= 27; } } output…" at bounding box center [480, 256] width 475 height 377
copy p "Create test cases for "Import necessary modules for file handling, regex operat…"
click at [540, 372] on textarea "• Create test cases for "Import necessary modules for file handling, regex oper…" at bounding box center [481, 350] width 472 height 76
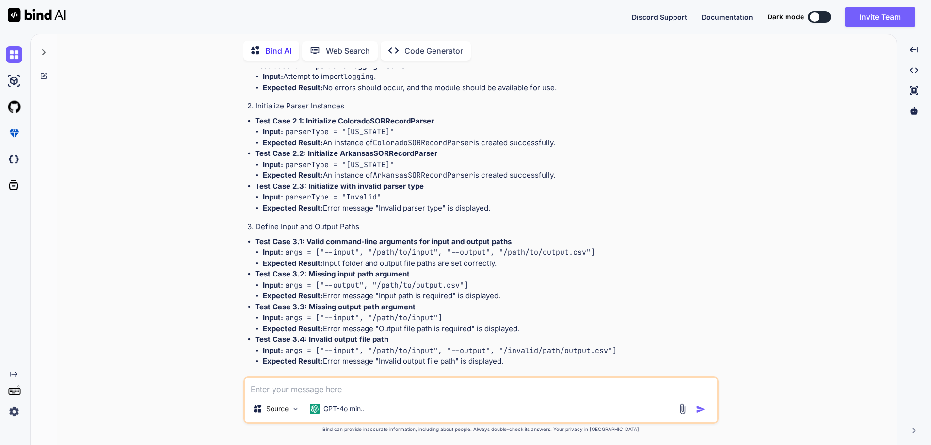
paste textarea "Create test cases for "Import necessary modules for file handling, regex operat…"
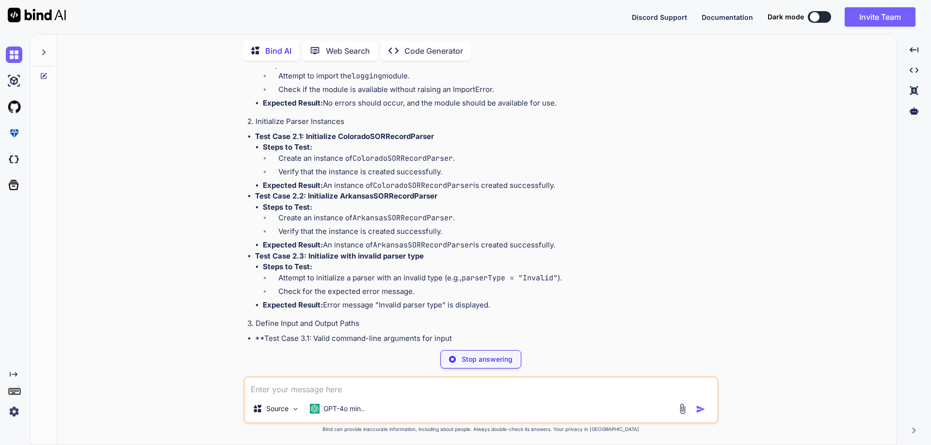
scroll to position [4480, 0]
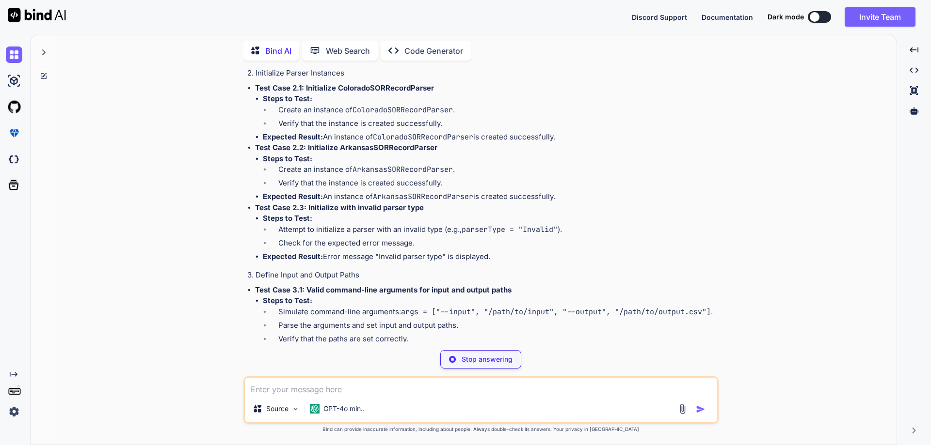
drag, startPoint x: 421, startPoint y: 222, endPoint x: 568, endPoint y: 222, distance: 146.9
drag, startPoint x: 309, startPoint y: 233, endPoint x: 380, endPoint y: 233, distance: 70.8
drag, startPoint x: 287, startPoint y: 257, endPoint x: 498, endPoint y: 255, distance: 210.9
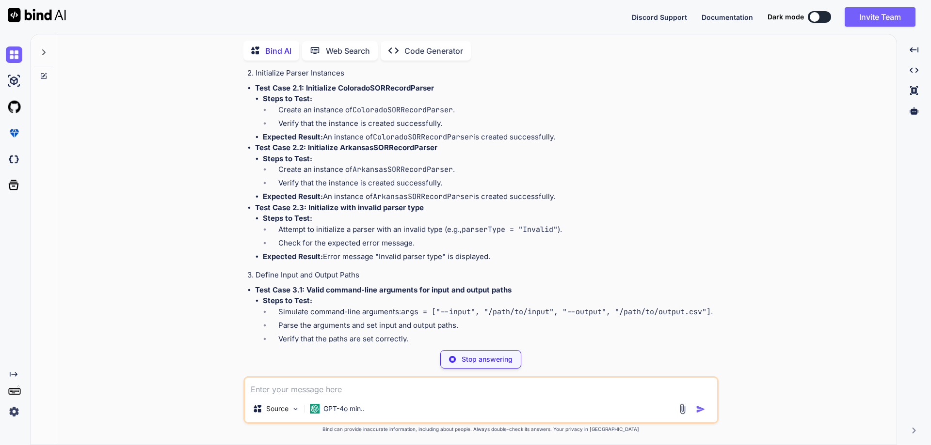
drag, startPoint x: 311, startPoint y: 174, endPoint x: 414, endPoint y: 172, distance: 103.3
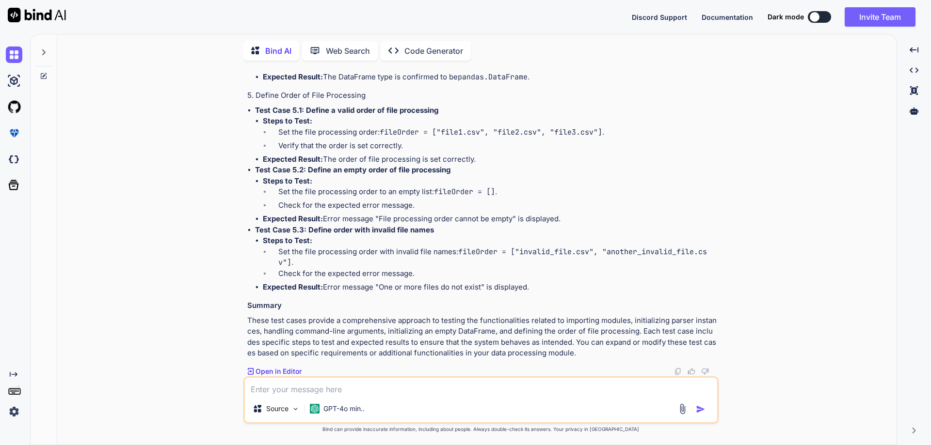
scroll to position [5474, 0]
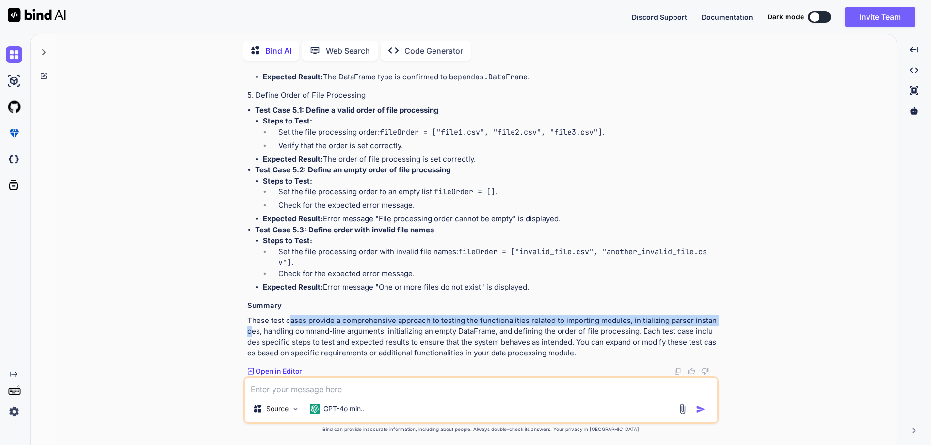
drag, startPoint x: 295, startPoint y: 321, endPoint x: 715, endPoint y: 320, distance: 419.8
click at [715, 320] on p "These test cases provide a comprehensive approach to testing the functionalitie…" at bounding box center [481, 338] width 469 height 44
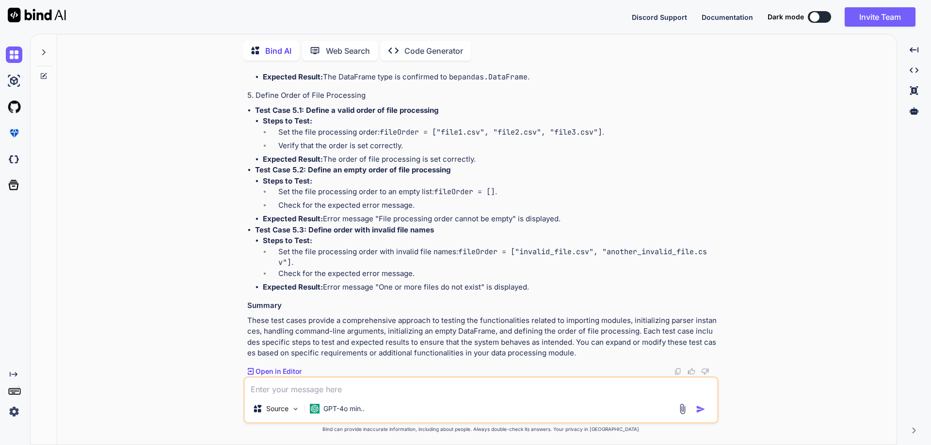
click at [381, 274] on li "Check for the expected error message." at bounding box center [493, 276] width 446 height 14
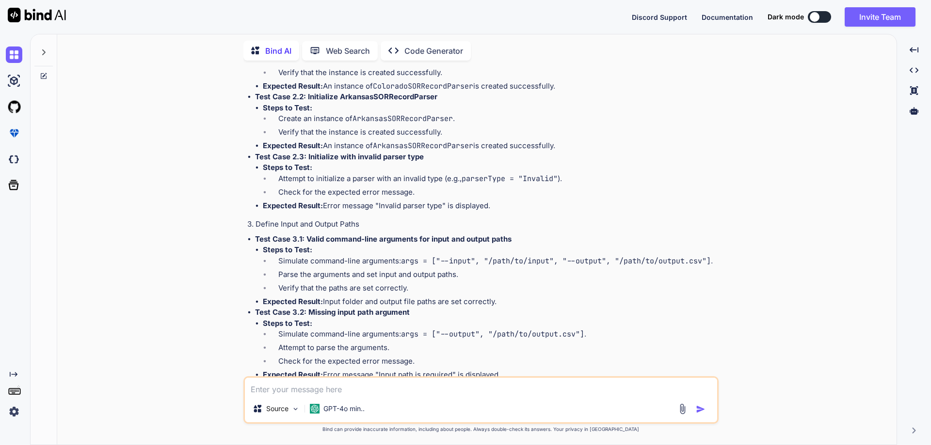
scroll to position [4553, 0]
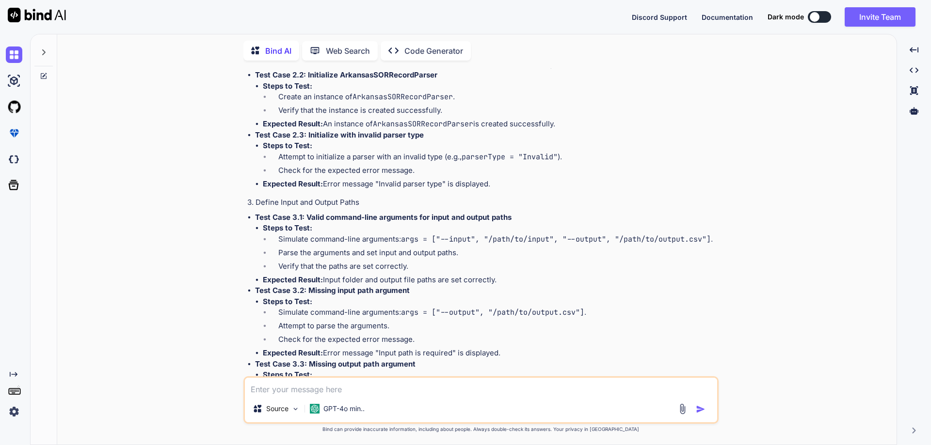
drag, startPoint x: 326, startPoint y: 268, endPoint x: 573, endPoint y: 265, distance: 247.2
drag, startPoint x: 306, startPoint y: 280, endPoint x: 423, endPoint y: 286, distance: 117.0
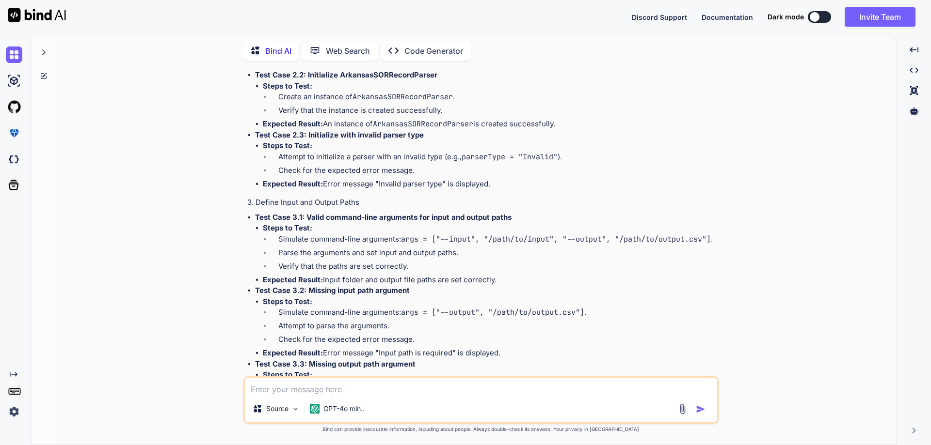
drag, startPoint x: 305, startPoint y: 281, endPoint x: 447, endPoint y: 282, distance: 142.0
drag, startPoint x: 264, startPoint y: 291, endPoint x: 315, endPoint y: 291, distance: 51.4
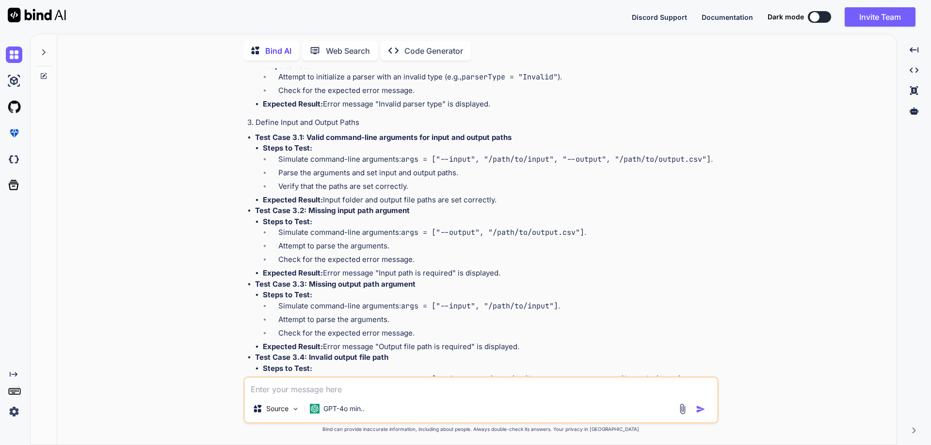
scroll to position [4650, 0]
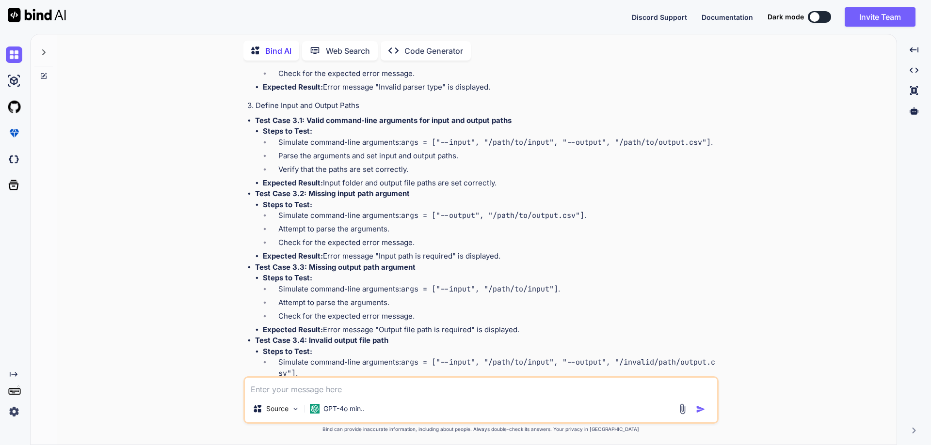
drag, startPoint x: 262, startPoint y: 232, endPoint x: 576, endPoint y: 230, distance: 314.1
drag, startPoint x: 305, startPoint y: 266, endPoint x: 458, endPoint y: 261, distance: 152.8
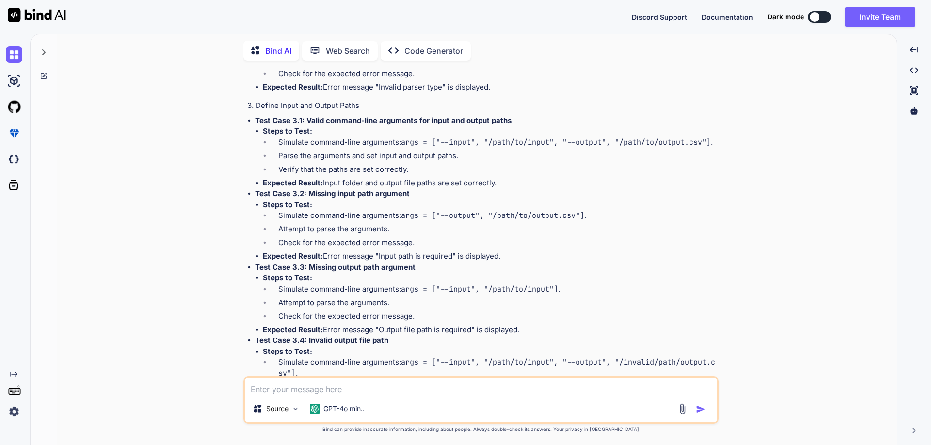
drag, startPoint x: 279, startPoint y: 288, endPoint x: 400, endPoint y: 293, distance: 121.3
drag, startPoint x: 278, startPoint y: 301, endPoint x: 438, endPoint y: 300, distance: 160.5
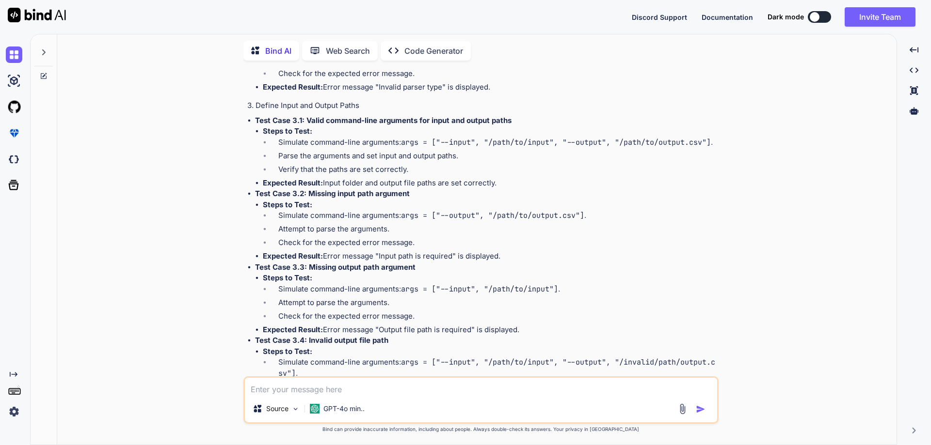
drag, startPoint x: 333, startPoint y: 313, endPoint x: 579, endPoint y: 313, distance: 246.7
drag, startPoint x: 579, startPoint y: 313, endPoint x: 553, endPoint y: 305, distance: 27.3
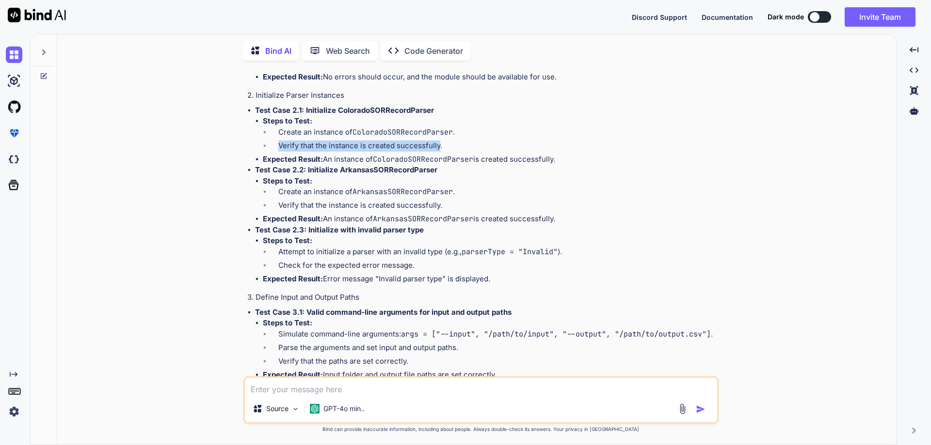
scroll to position [4456, 0]
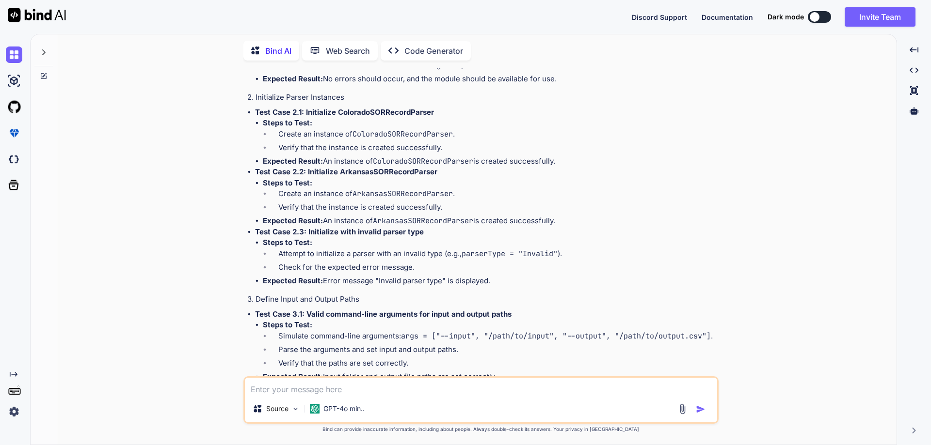
drag, startPoint x: 393, startPoint y: 194, endPoint x: 304, endPoint y: 197, distance: 88.3
copy strong "Import file handling module"
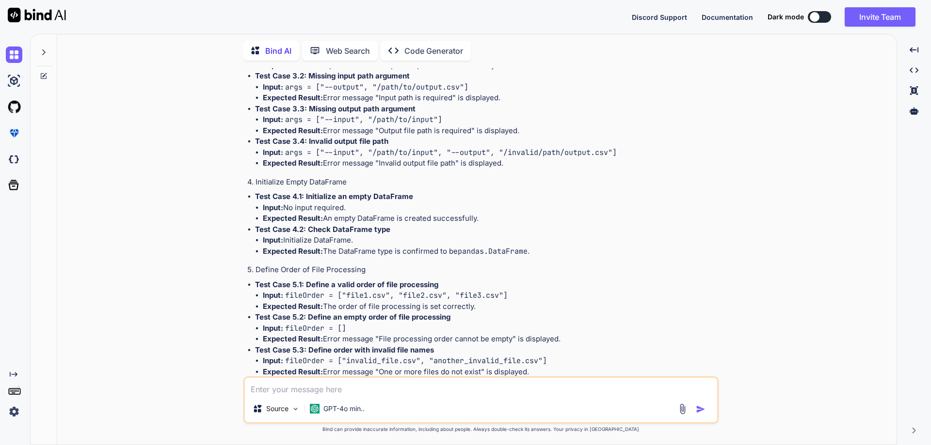
scroll to position [3632, 0]
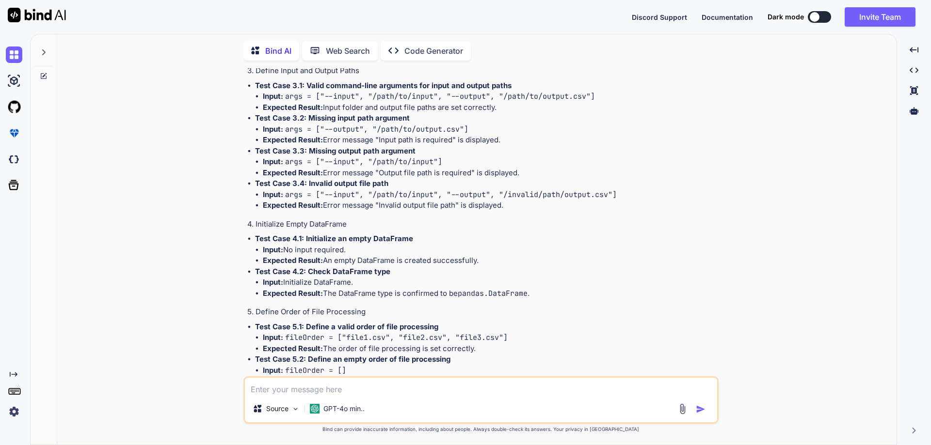
drag, startPoint x: 305, startPoint y: 158, endPoint x: 409, endPoint y: 157, distance: 104.2
copy strong "Import file handling module"
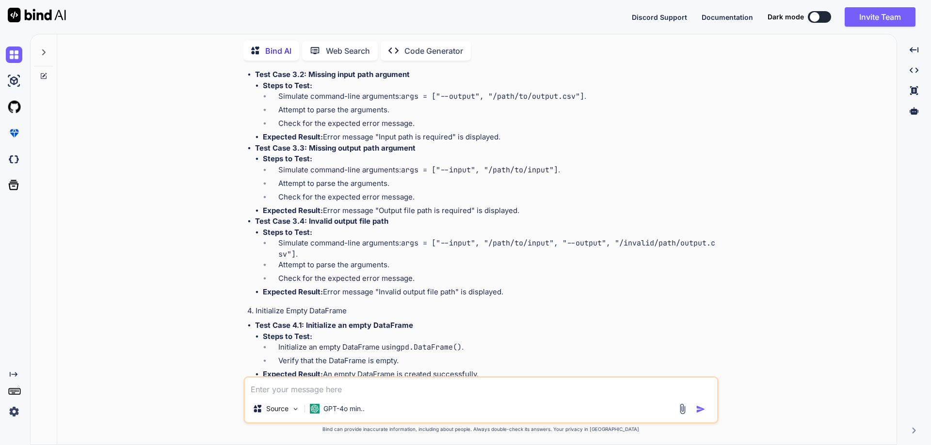
scroll to position [4747, 0]
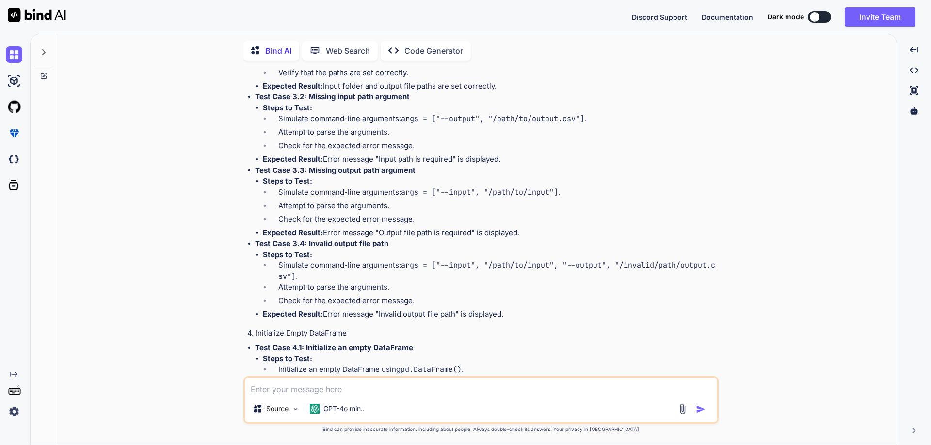
drag, startPoint x: 262, startPoint y: 179, endPoint x: 312, endPoint y: 182, distance: 49.5
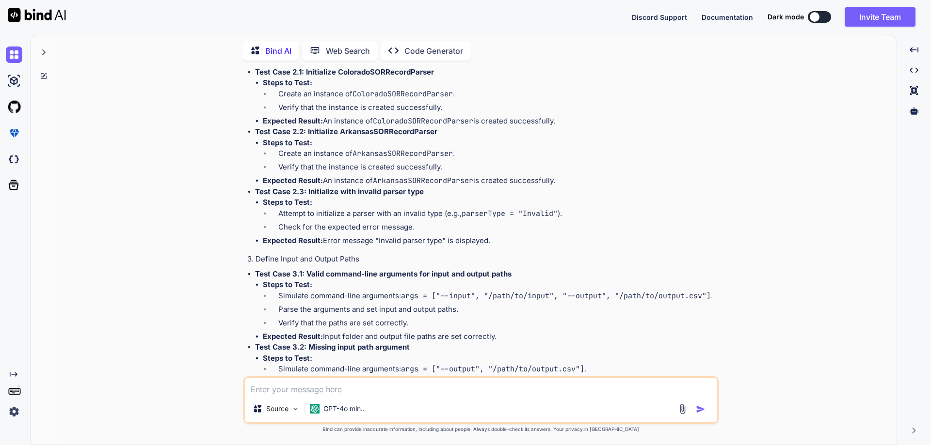
scroll to position [4505, 0]
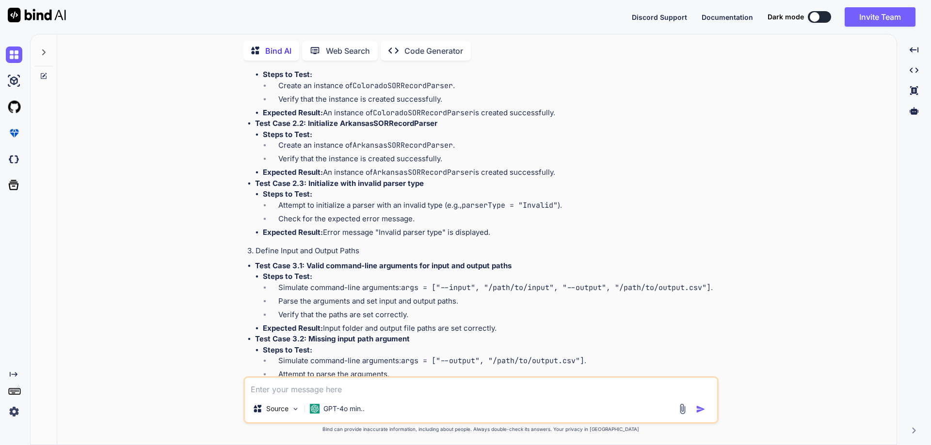
drag, startPoint x: 420, startPoint y: 152, endPoint x: 304, endPoint y: 148, distance: 115.4
copy strong "Import file handling module"
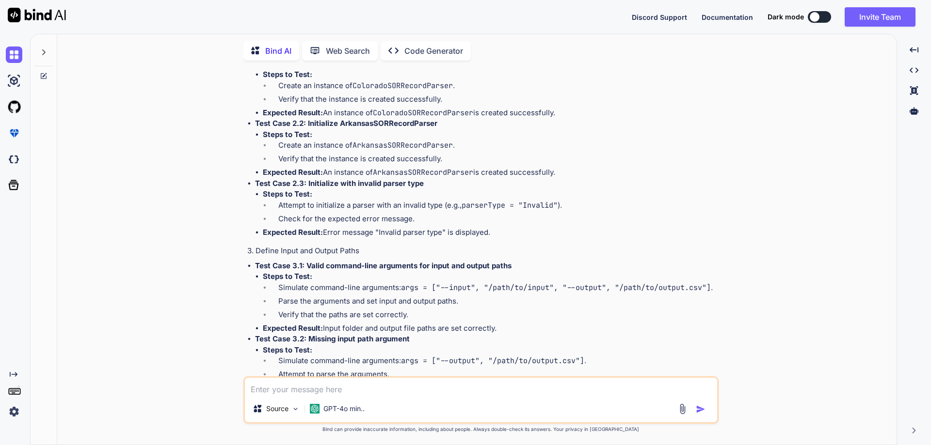
drag, startPoint x: 264, startPoint y: 159, endPoint x: 569, endPoint y: 198, distance: 306.9
copy ul "Steps to Test: Attempt to import the os and shutil modules. Check if the module…"
drag, startPoint x: 393, startPoint y: 208, endPoint x: 306, endPoint y: 210, distance: 86.8
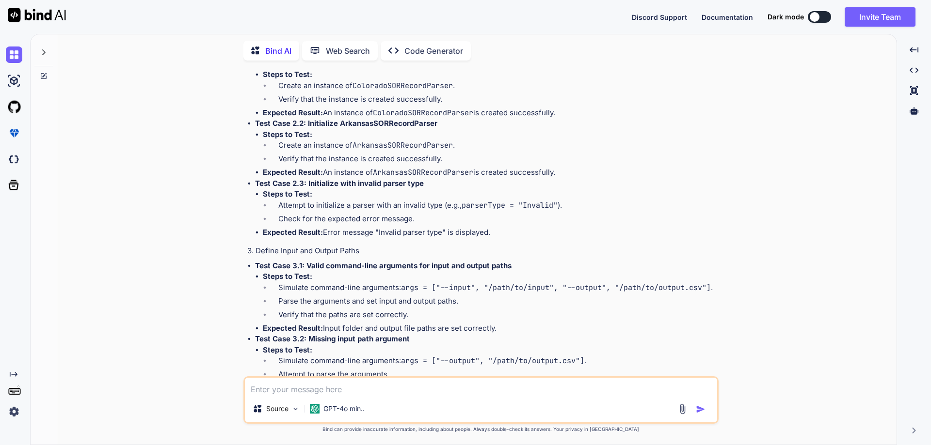
copy strong "Import regex module"
drag, startPoint x: 264, startPoint y: 219, endPoint x: 594, endPoint y: 259, distance: 332.6
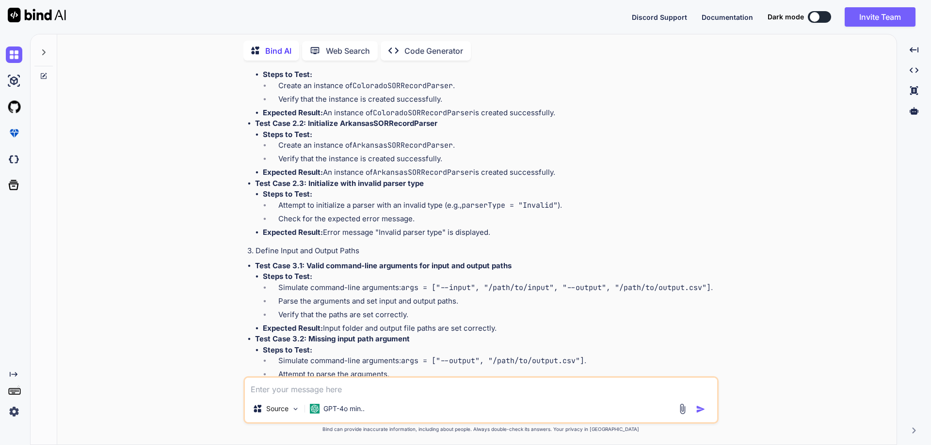
copy ul "Steps to Test: Attempt to import the re module. Check if the module is availabl…"
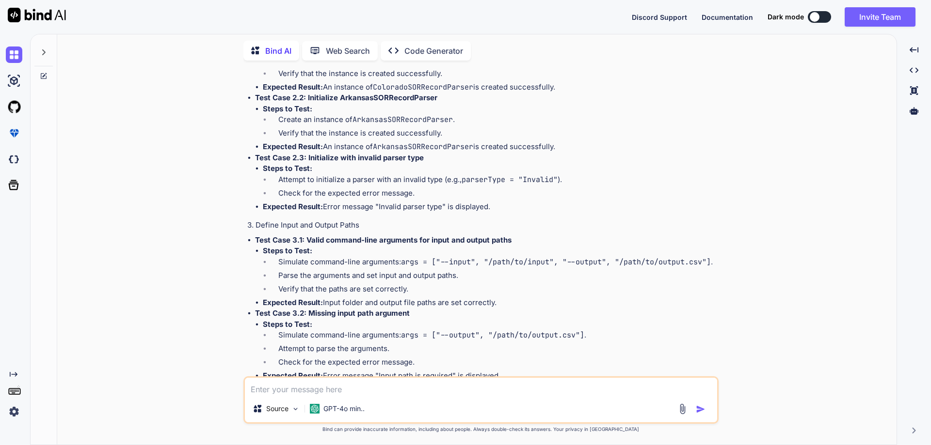
scroll to position [4553, 0]
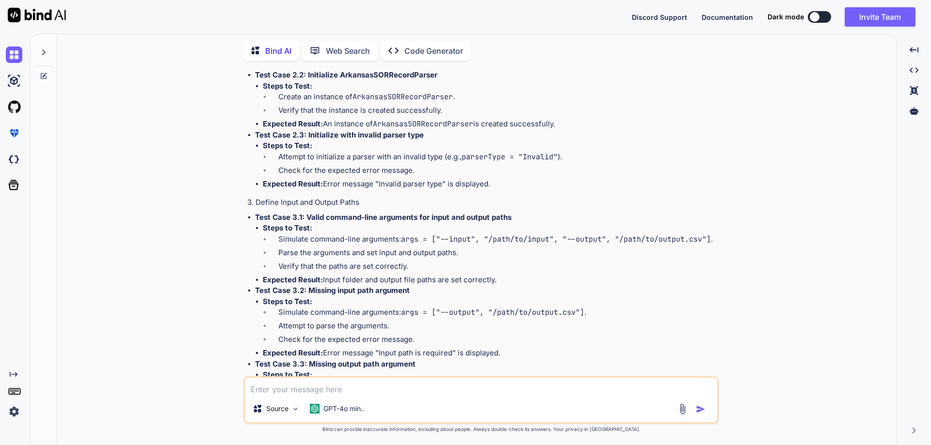
drag, startPoint x: 414, startPoint y: 220, endPoint x: 305, endPoint y: 219, distance: 109.1
copy strong "Import data parsing module"
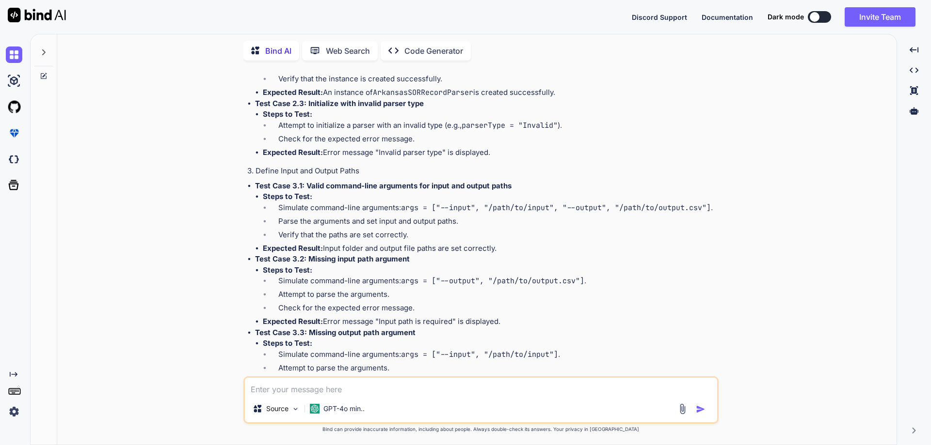
scroll to position [4602, 0]
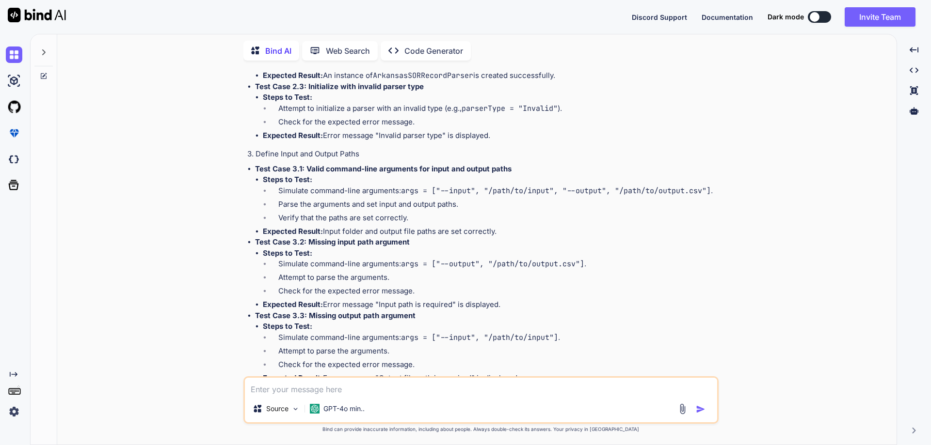
drag, startPoint x: 262, startPoint y: 184, endPoint x: 563, endPoint y: 224, distance: 304.2
copy ul "Steps to Test: Attempt to import the pandas module. Check if the module is avai…"
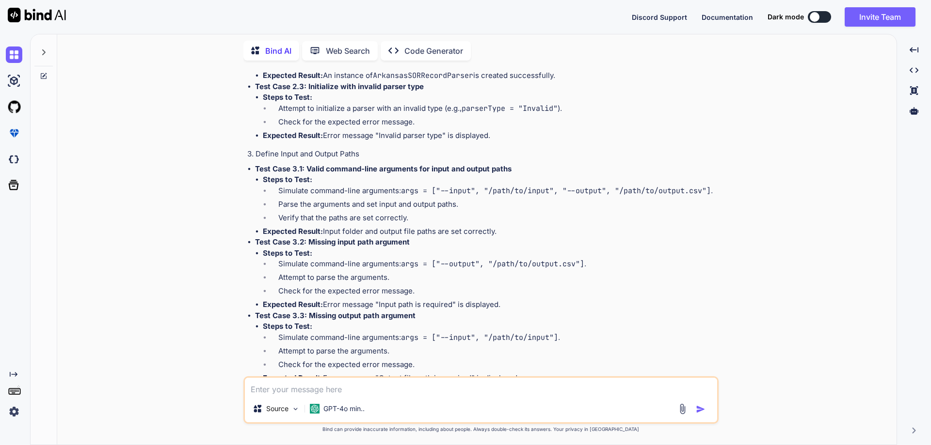
drag, startPoint x: 306, startPoint y: 232, endPoint x: 409, endPoint y: 234, distance: 102.8
drag, startPoint x: 264, startPoint y: 243, endPoint x: 588, endPoint y: 279, distance: 325.8
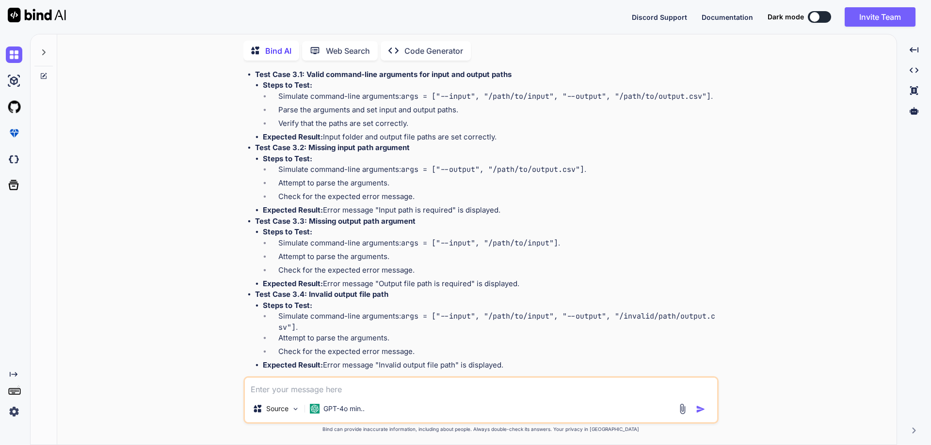
scroll to position [4699, 0]
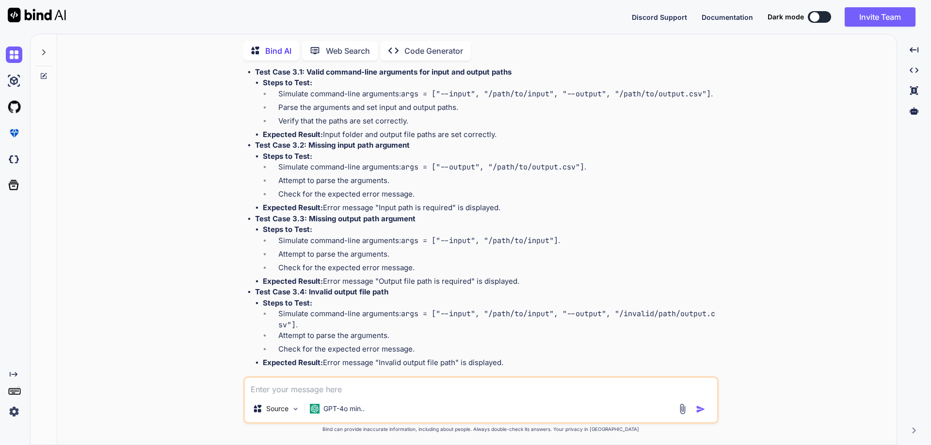
drag, startPoint x: 445, startPoint y: 217, endPoint x: 304, endPoint y: 218, distance: 141.1
drag, startPoint x: 264, startPoint y: 227, endPoint x: 570, endPoint y: 266, distance: 308.3
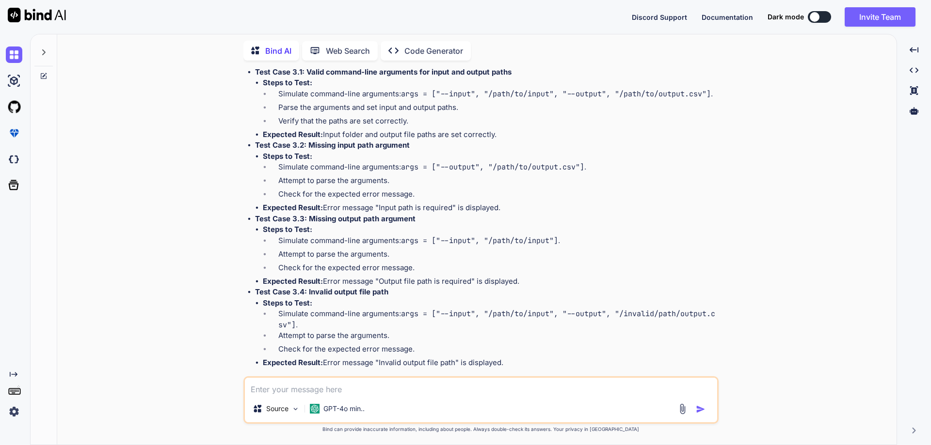
drag, startPoint x: 445, startPoint y: 277, endPoint x: 308, endPoint y: 277, distance: 136.7
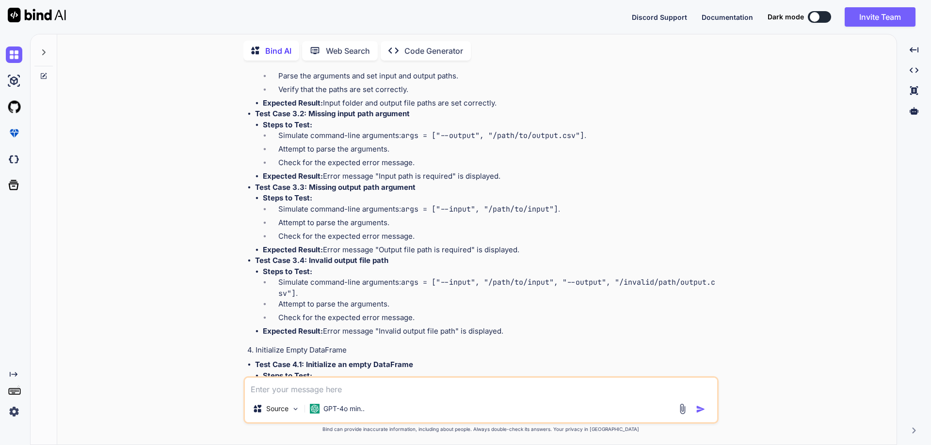
scroll to position [4747, 0]
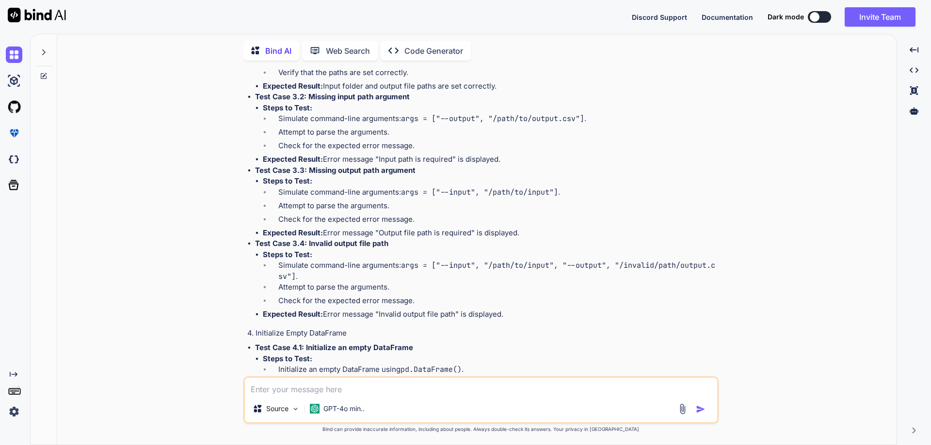
drag, startPoint x: 264, startPoint y: 239, endPoint x: 570, endPoint y: 282, distance: 308.8
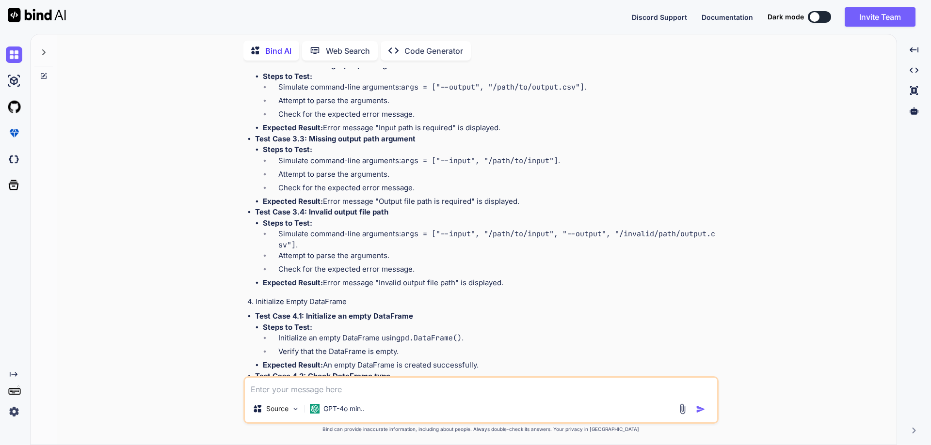
scroll to position [4795, 0]
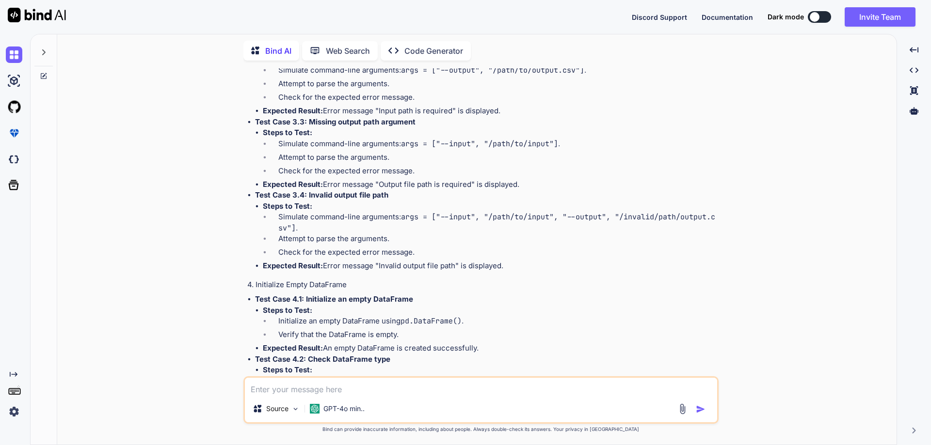
drag, startPoint x: 306, startPoint y: 240, endPoint x: 434, endPoint y: 242, distance: 127.5
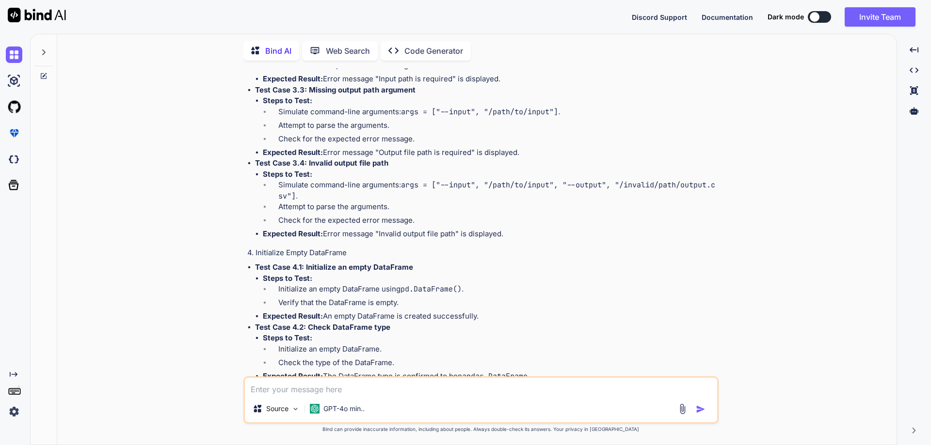
scroll to position [4844, 0]
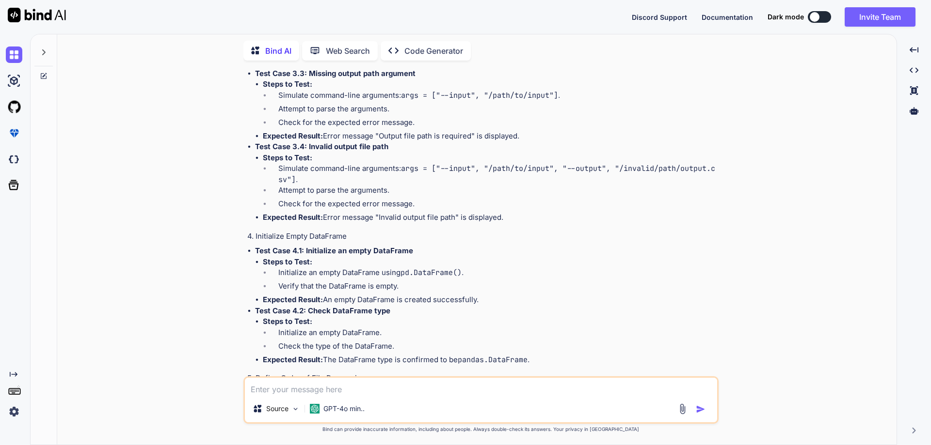
drag, startPoint x: 296, startPoint y: 228, endPoint x: 283, endPoint y: 220, distance: 15.3
drag, startPoint x: 261, startPoint y: 200, endPoint x: 498, endPoint y: 240, distance: 240.9
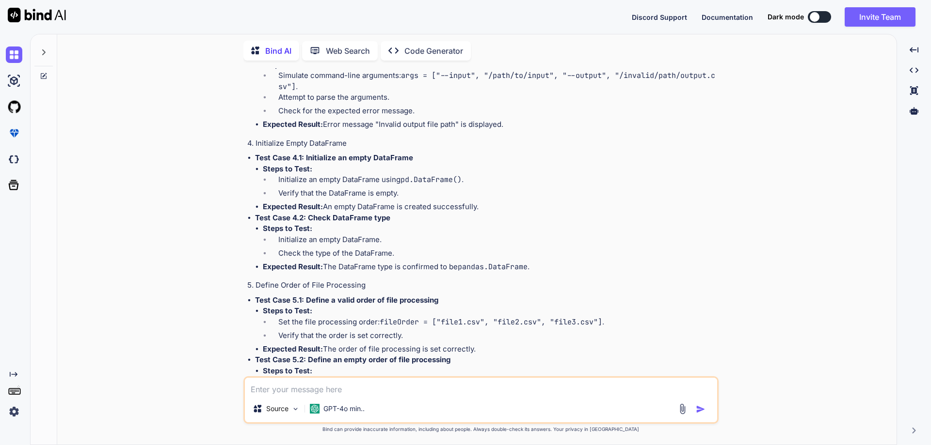
scroll to position [4941, 0]
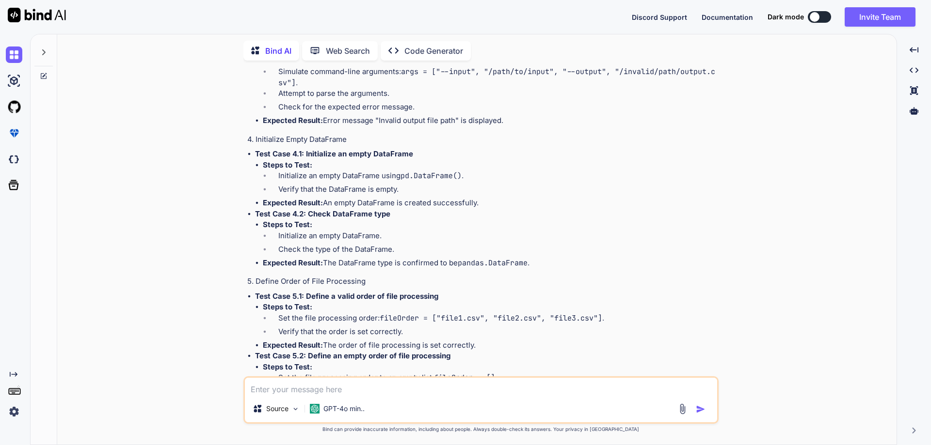
drag, startPoint x: 306, startPoint y: 177, endPoint x: 509, endPoint y: 180, distance: 203.1
drag, startPoint x: 263, startPoint y: 186, endPoint x: 284, endPoint y: 222, distance: 41.1
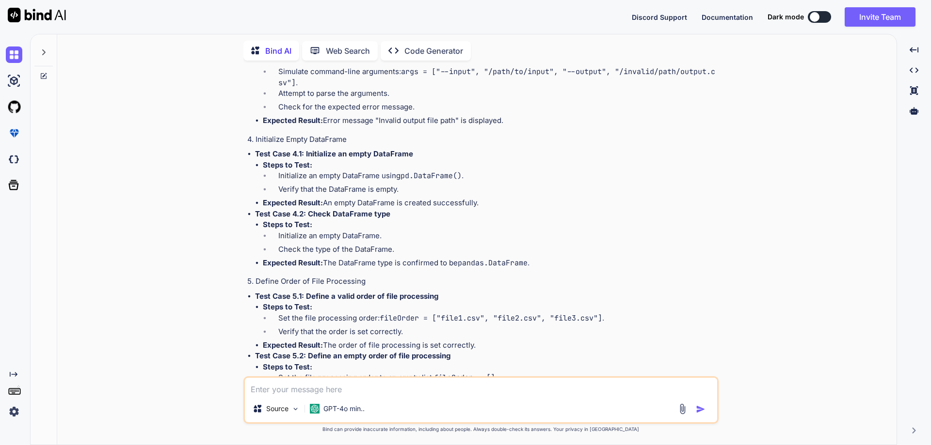
drag, startPoint x: 264, startPoint y: 187, endPoint x: 513, endPoint y: 240, distance: 255.3
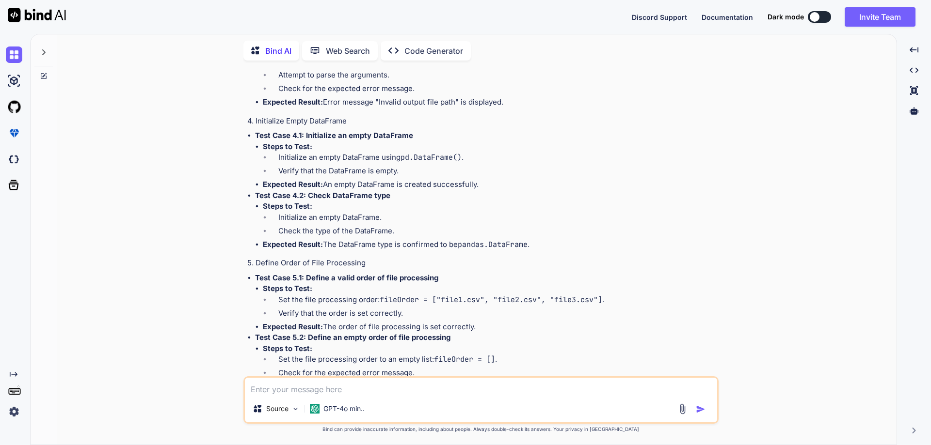
scroll to position [4989, 0]
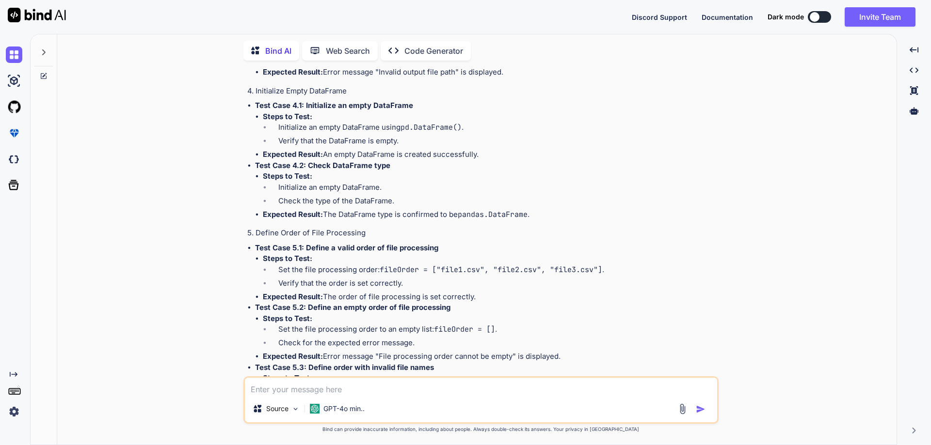
drag, startPoint x: 311, startPoint y: 201, endPoint x: 317, endPoint y: 207, distance: 8.9
drag, startPoint x: 307, startPoint y: 201, endPoint x: 521, endPoint y: 264, distance: 222.9
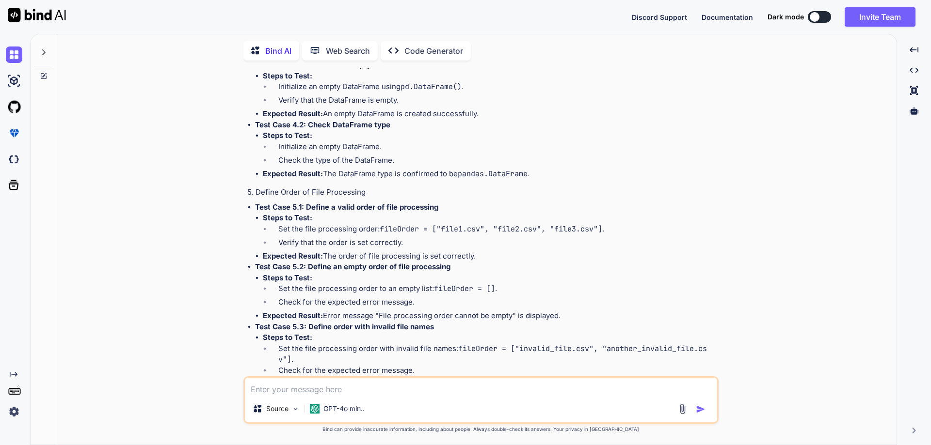
scroll to position [5086, 0]
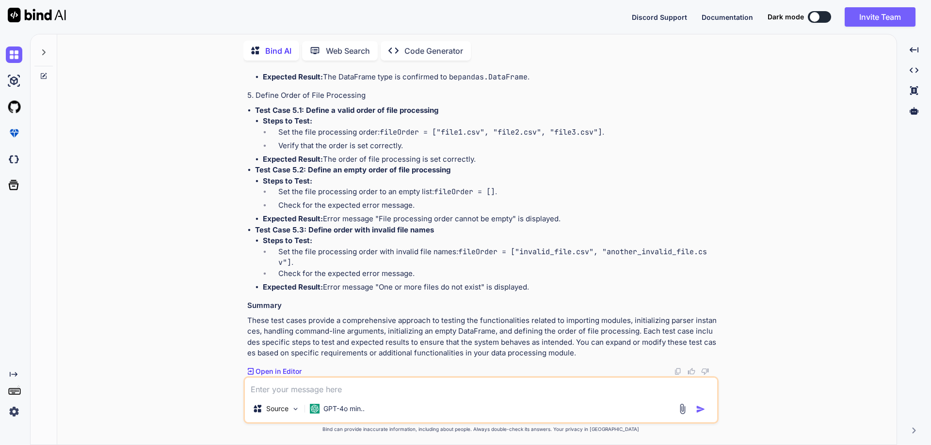
scroll to position [5232, 0]
drag, startPoint x: 306, startPoint y: 210, endPoint x: 436, endPoint y: 211, distance: 129.9
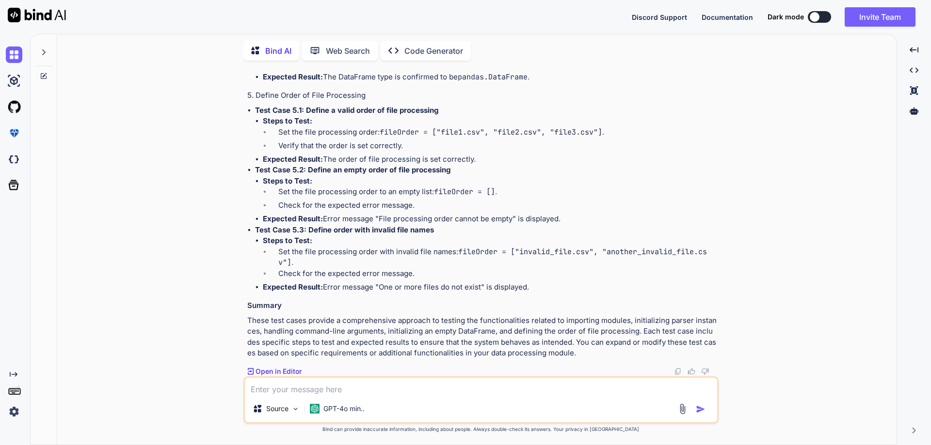
drag, startPoint x: 263, startPoint y: 221, endPoint x: 505, endPoint y: 259, distance: 244.5
click at [312, 58] on li "Initialize an empty DataFrame." at bounding box center [493, 52] width 446 height 14
drag, startPoint x: 305, startPoint y: 254, endPoint x: 454, endPoint y: 260, distance: 149.4
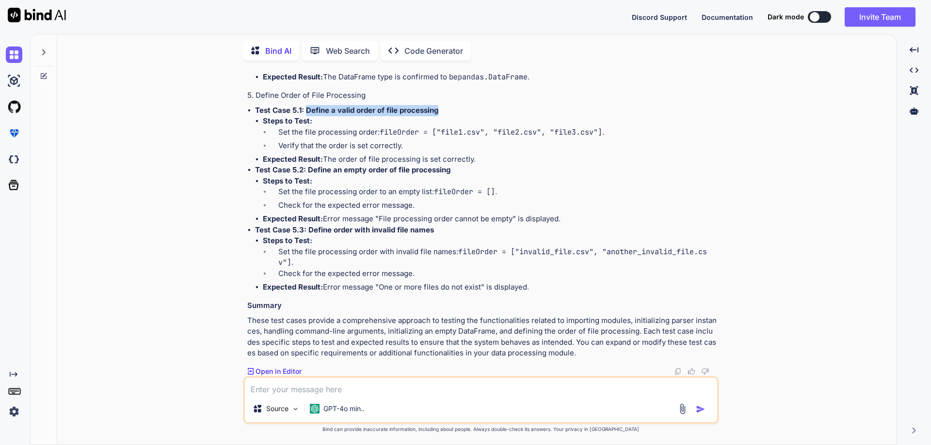
click at [454, 116] on p "Test Case 5.1: Define a valid order of file processing" at bounding box center [485, 110] width 461 height 11
click at [421, 154] on li "Verify that the order is set correctly." at bounding box center [493, 148] width 446 height 14
drag, startPoint x: 262, startPoint y: 170, endPoint x: 489, endPoint y: 207, distance: 230.0
click at [489, 165] on ul "Steps to Test: Set the file processing order: fileOrder = ["file1.csv", "file2.…" at bounding box center [485, 140] width 461 height 49
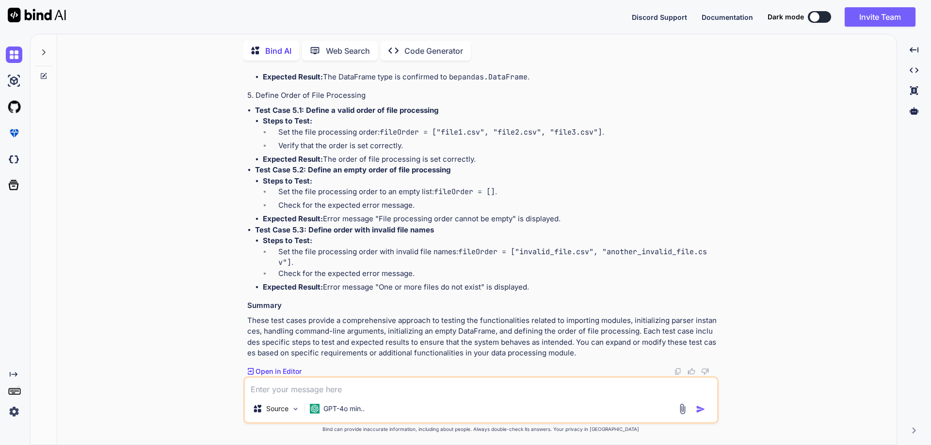
scroll to position [5474, 0]
click at [372, 227] on strong "Test Case 5.3: Define order with invalid file names" at bounding box center [344, 229] width 179 height 9
drag, startPoint x: 462, startPoint y: 170, endPoint x: 307, endPoint y: 171, distance: 155.1
click at [307, 171] on p "Test Case 5.2: Define an empty order of file processing" at bounding box center [485, 170] width 461 height 11
click at [329, 192] on li "Set the file processing order to an empty list: fileOrder = [] ." at bounding box center [493, 194] width 446 height 14
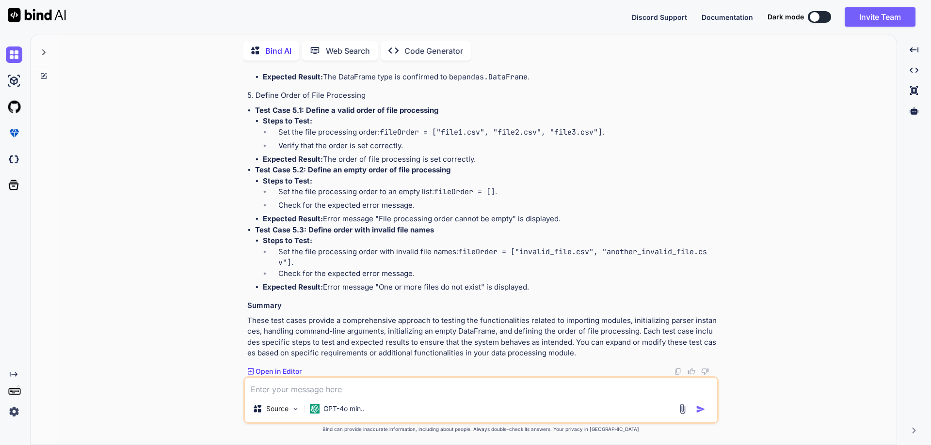
drag, startPoint x: 263, startPoint y: 181, endPoint x: 564, endPoint y: 216, distance: 302.6
click at [564, 216] on ul "Steps to Test: Set the file processing order to an empty list: fileOrder = [] .…" at bounding box center [485, 200] width 461 height 49
click at [448, 250] on li "Set the file processing order with invalid file names: fileOrder = ["invalid_fi…" at bounding box center [493, 258] width 446 height 22
drag, startPoint x: 325, startPoint y: 286, endPoint x: 375, endPoint y: 289, distance: 49.5
click at [375, 289] on li "Expected Result: Error message "One or more files do not exist" is displayed." at bounding box center [490, 287] width 454 height 11
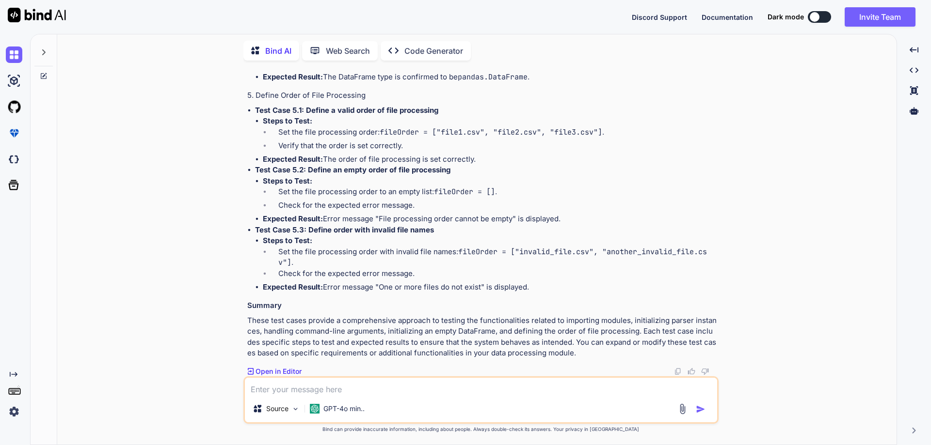
click at [386, 289] on li "Expected Result: Error message "One or more files do not exist" is displayed." at bounding box center [490, 287] width 454 height 11
drag, startPoint x: 381, startPoint y: 287, endPoint x: 483, endPoint y: 288, distance: 101.3
click at [483, 288] on li "Expected Result: Error message "One or more files do not exist" is displayed." at bounding box center [490, 287] width 454 height 11
drag, startPoint x: 546, startPoint y: 288, endPoint x: 326, endPoint y: 287, distance: 219.6
click at [326, 287] on li "Expected Result: Error message "One or more files do not exist" is displayed." at bounding box center [490, 287] width 454 height 11
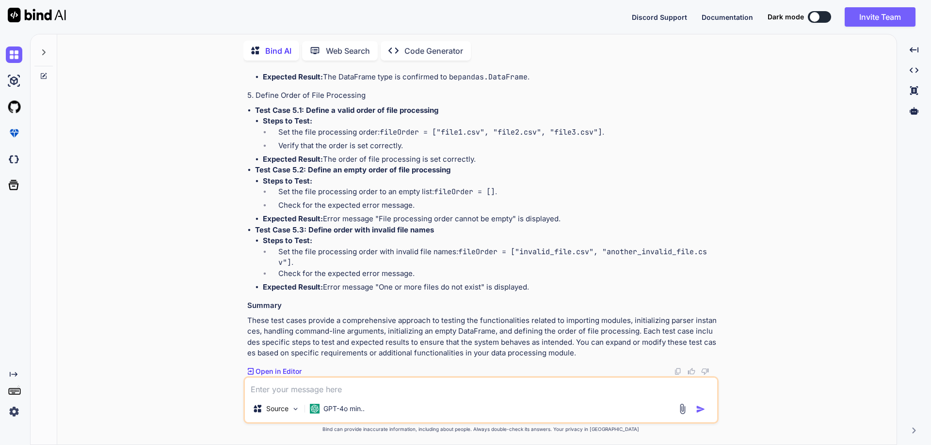
click at [377, 302] on h3 "Summary" at bounding box center [481, 306] width 469 height 11
